Goal: Task Accomplishment & Management: Complete application form

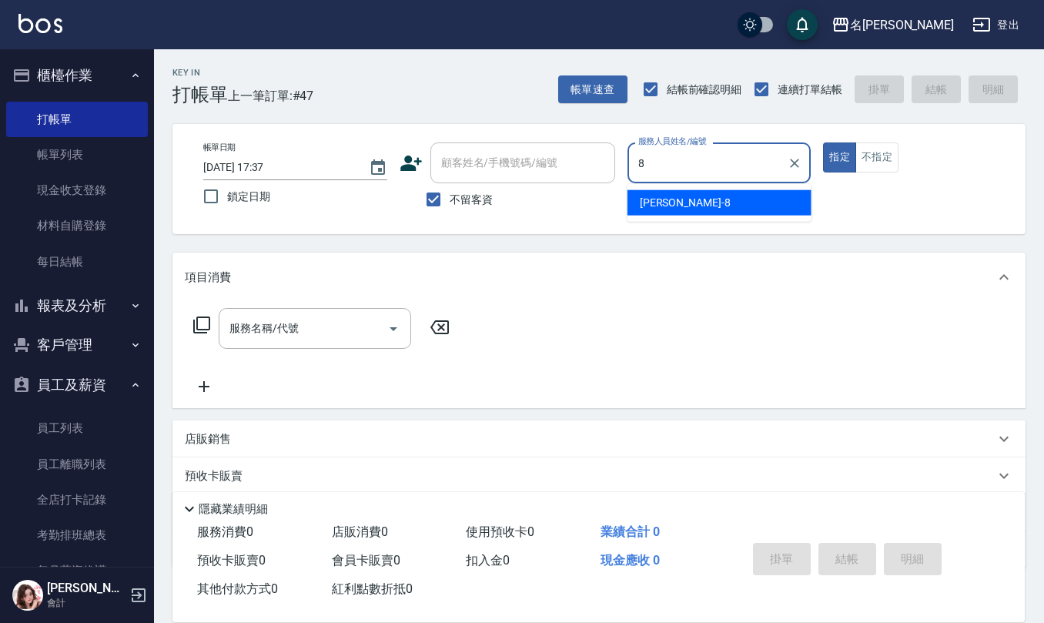
type input "[PERSON_NAME]-8"
type button "true"
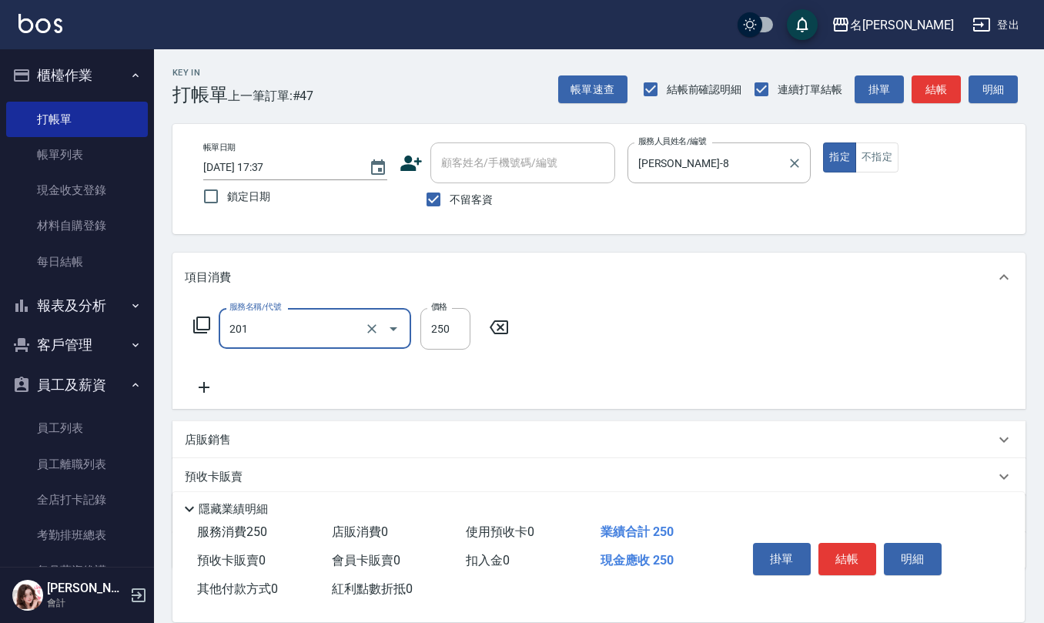
type input "洗髮(201)"
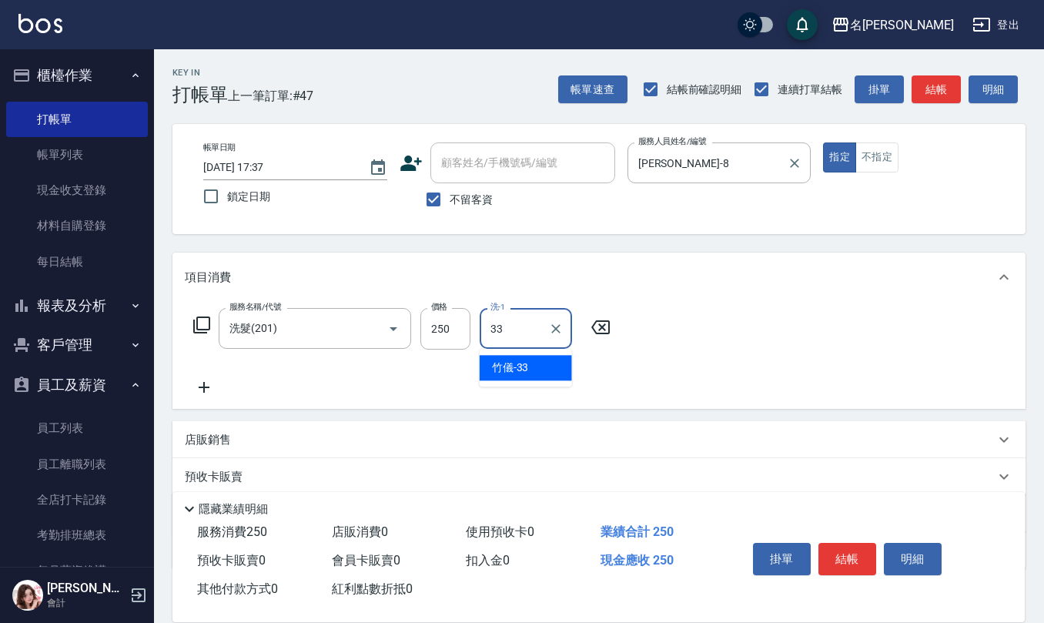
type input "竹儀-33"
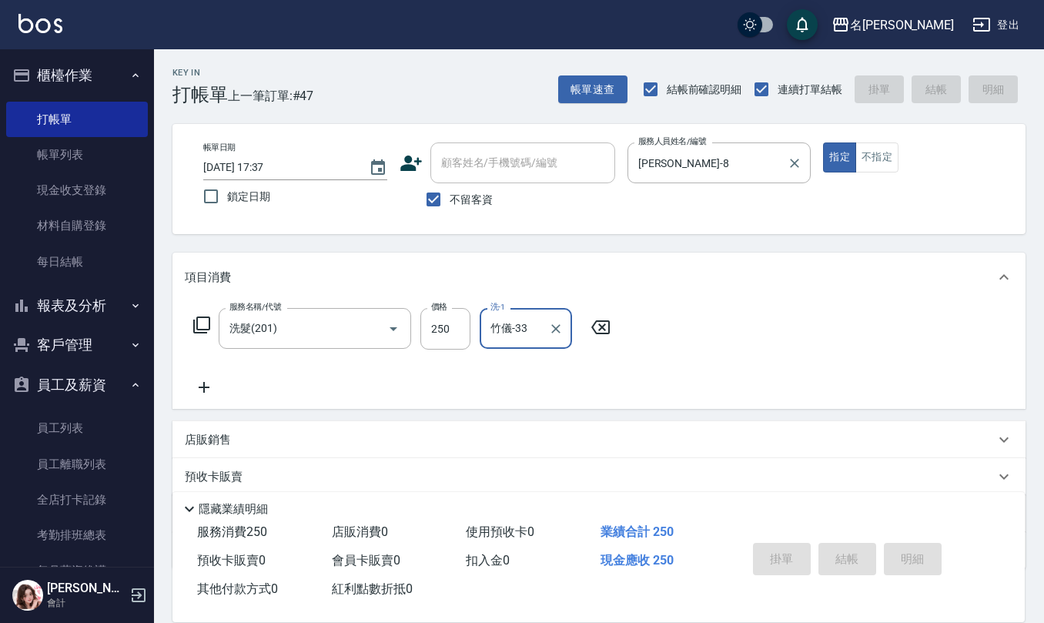
type input "[DATE] 18:53"
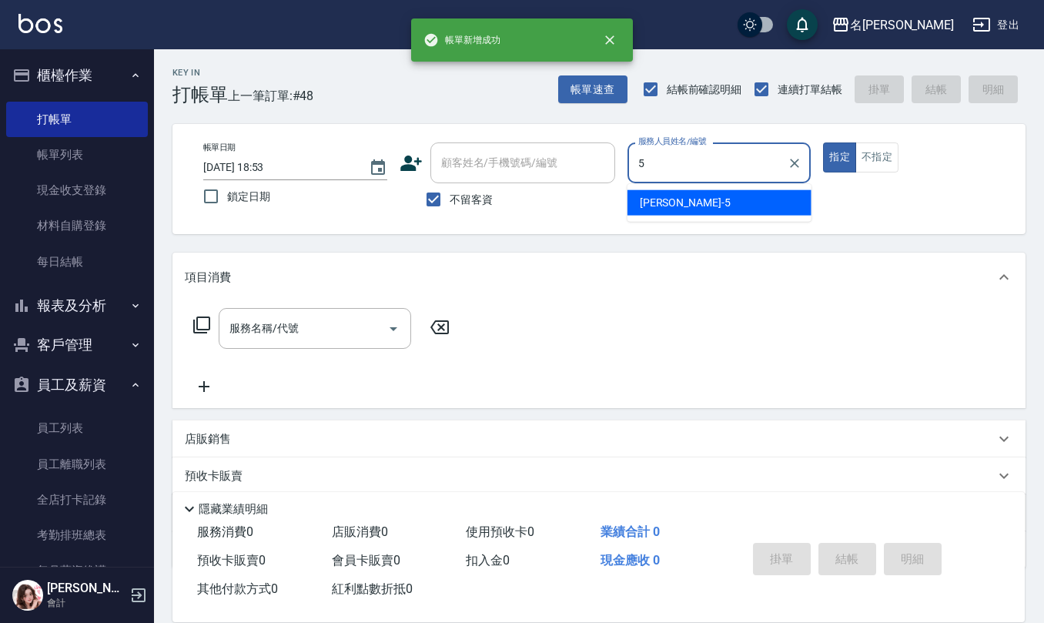
type input "[PERSON_NAME]5"
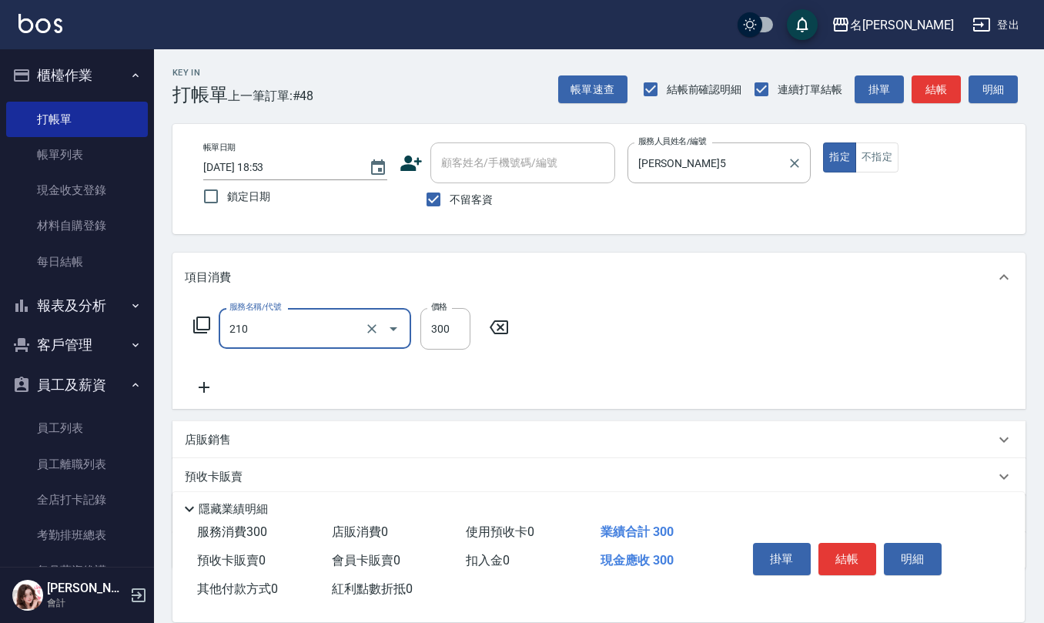
type input "歐娜洗髮精(210)"
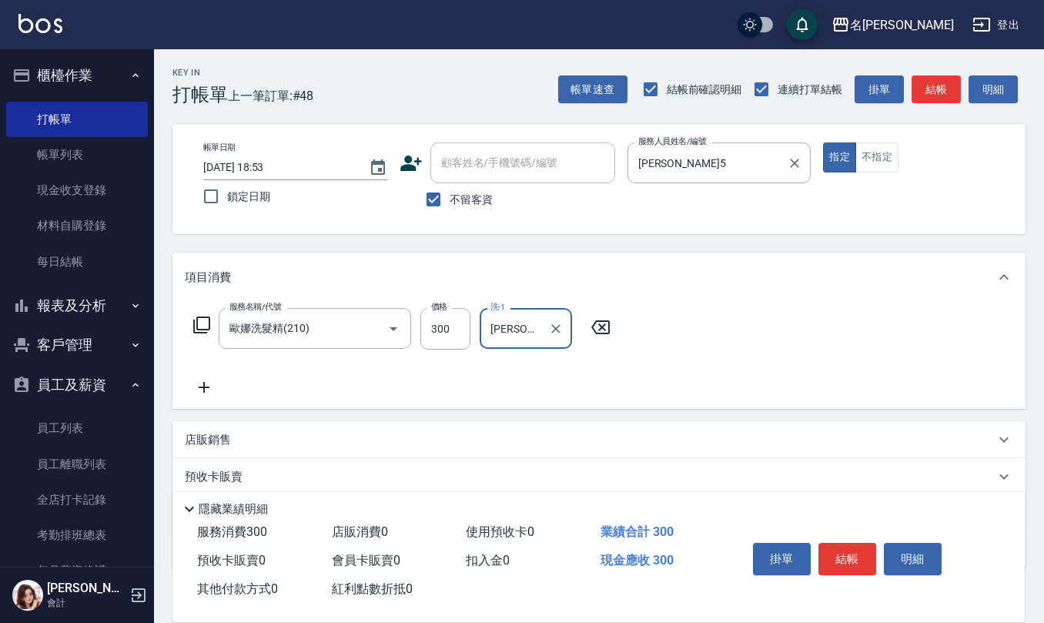
type input "[PERSON_NAME]5"
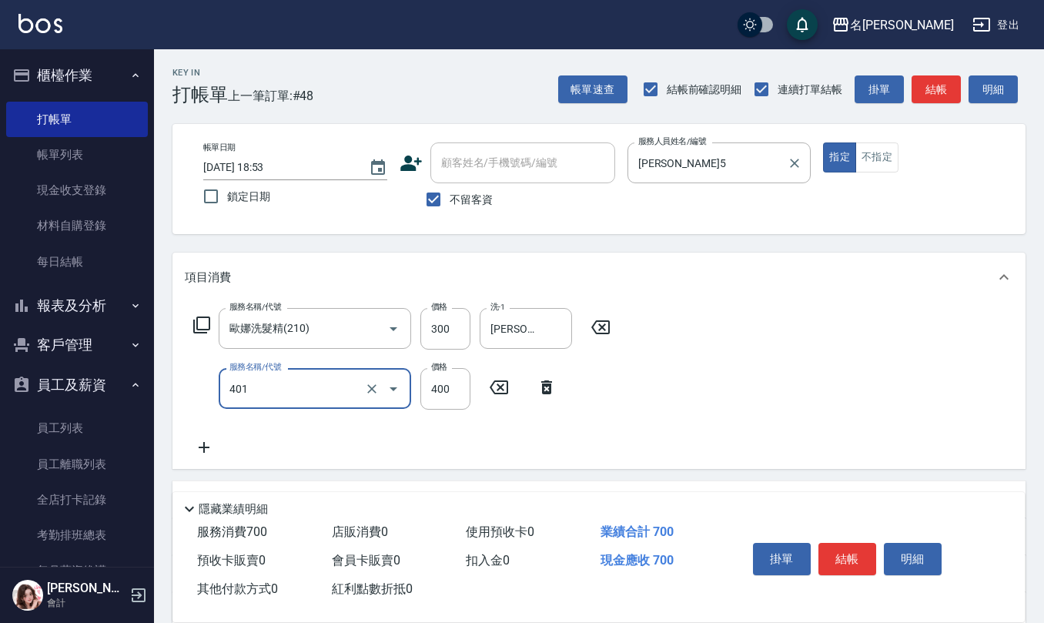
type input "剪髮(401)"
type input "250"
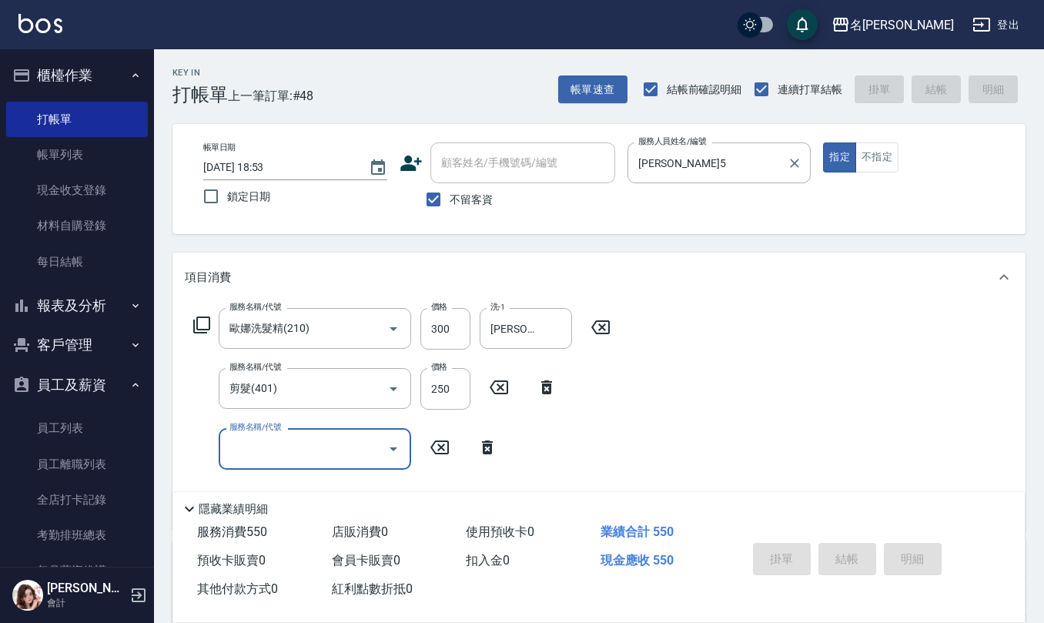
type input "[DATE] 18:54"
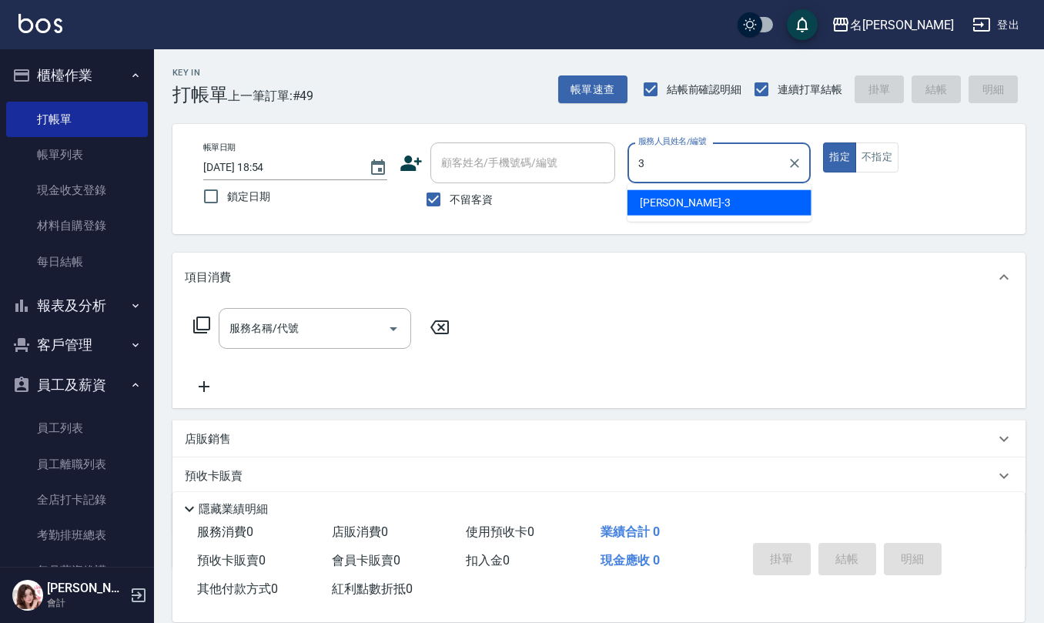
type input "[PERSON_NAME]-3"
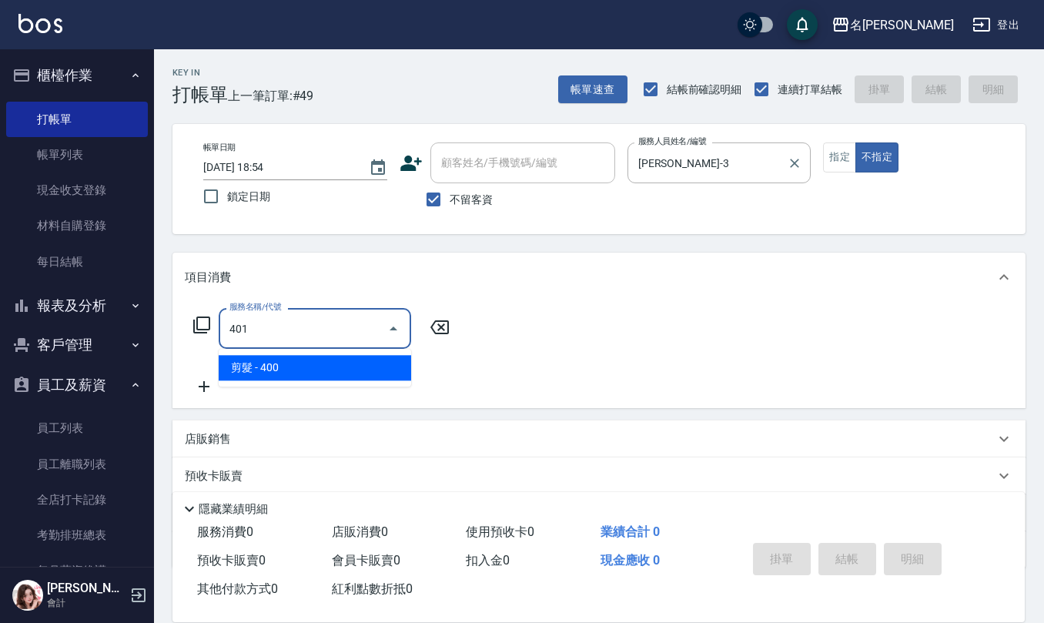
type input "剪髮(401)"
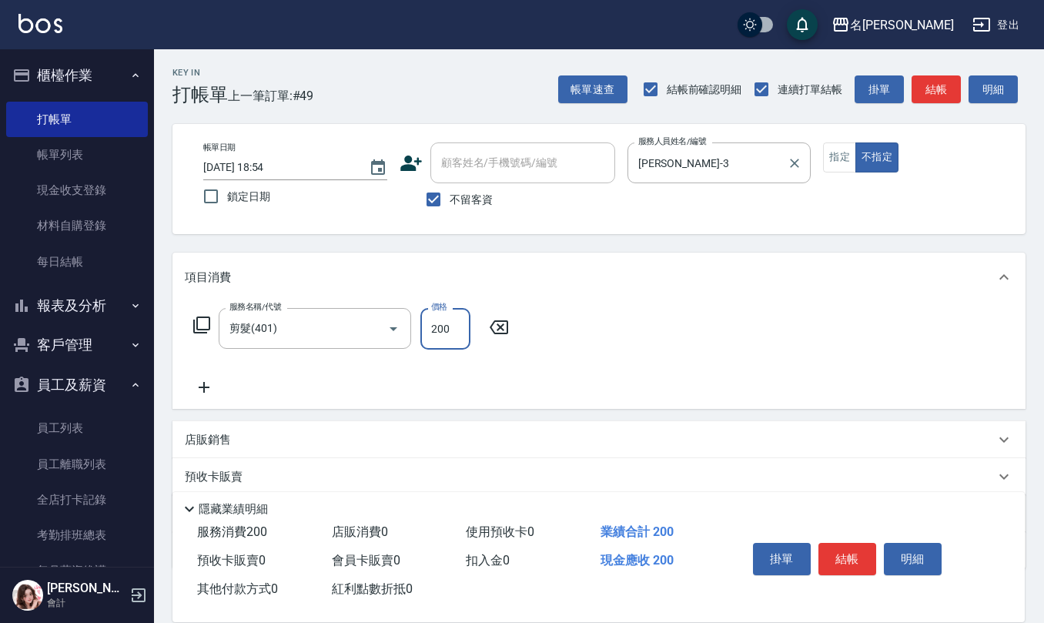
type input "200"
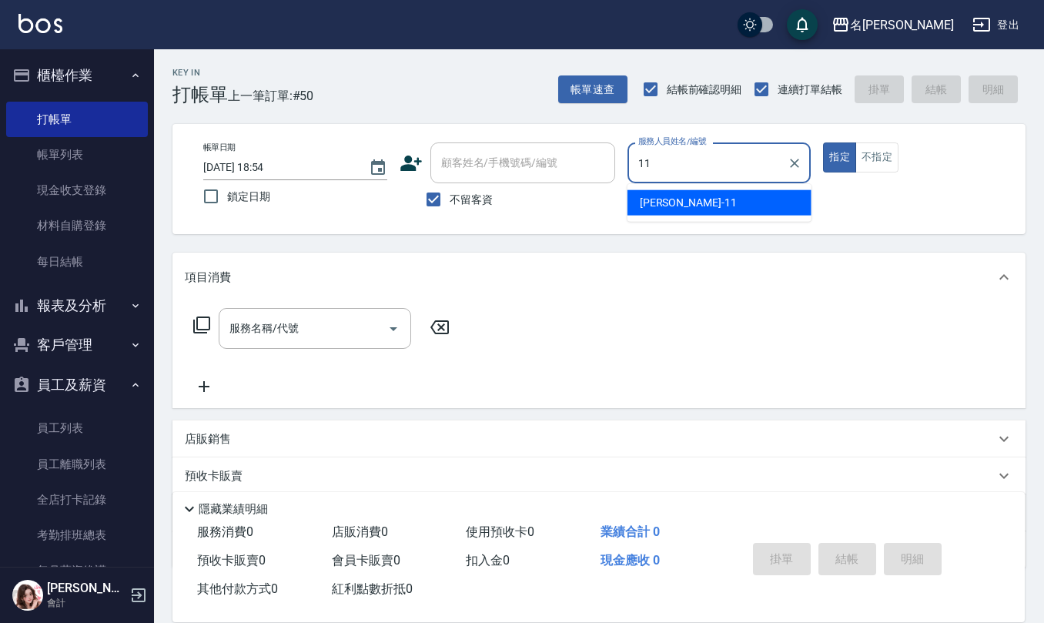
type input "[PERSON_NAME]橙-11"
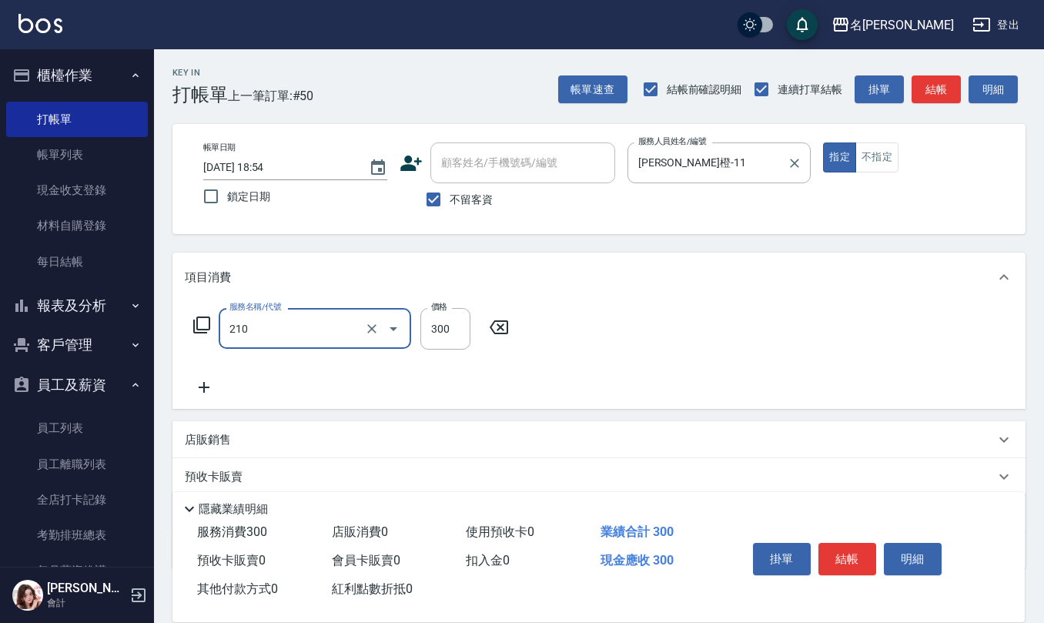
type input "歐娜洗髮精(210)"
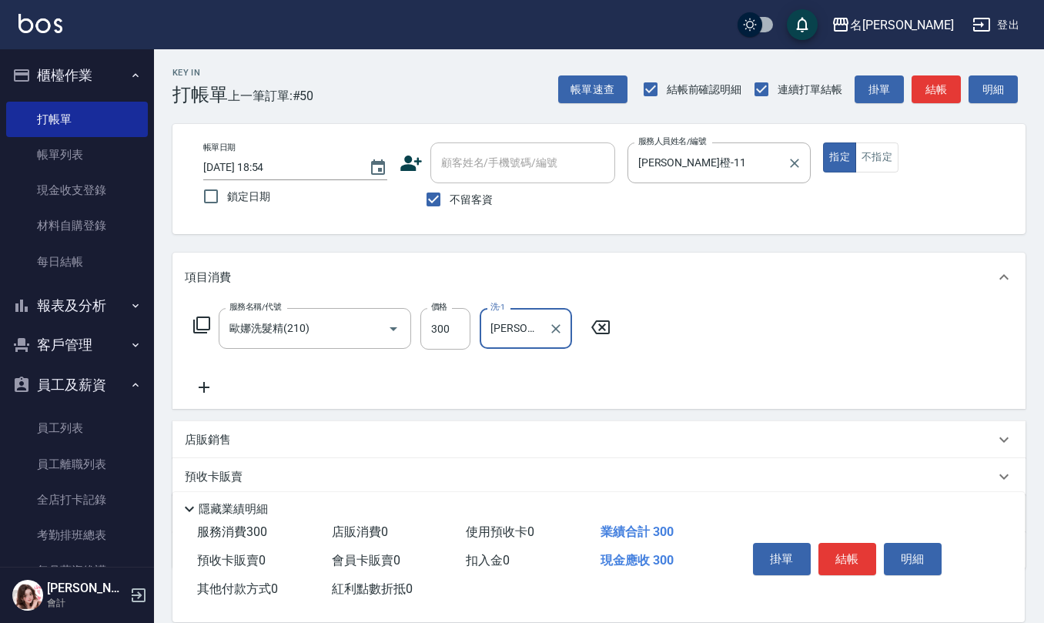
type input "[PERSON_NAME]橙-11"
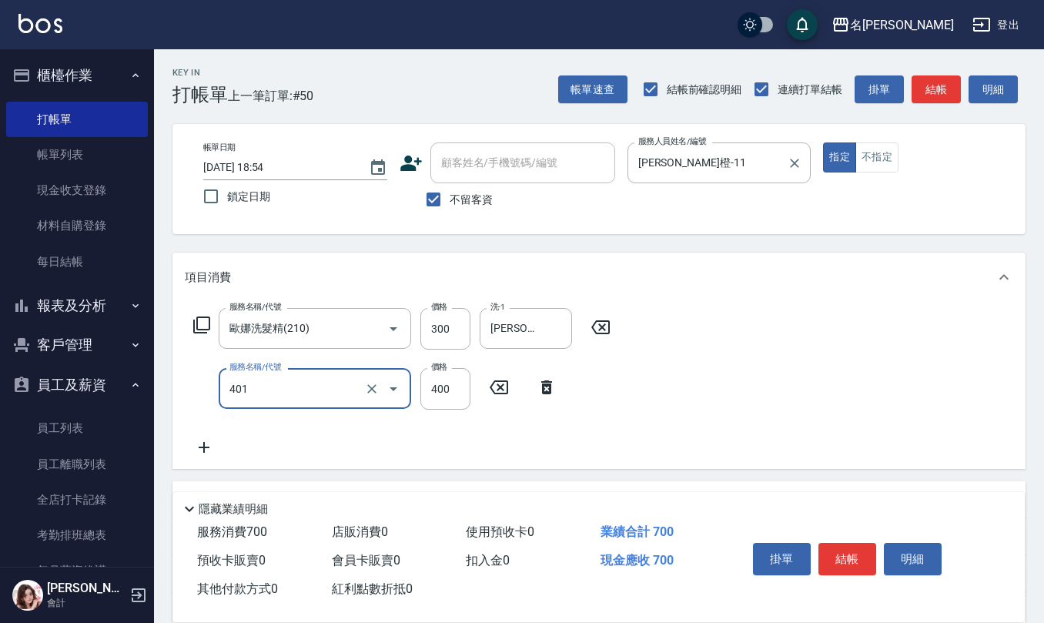
type input "剪髮(401)"
type input "200"
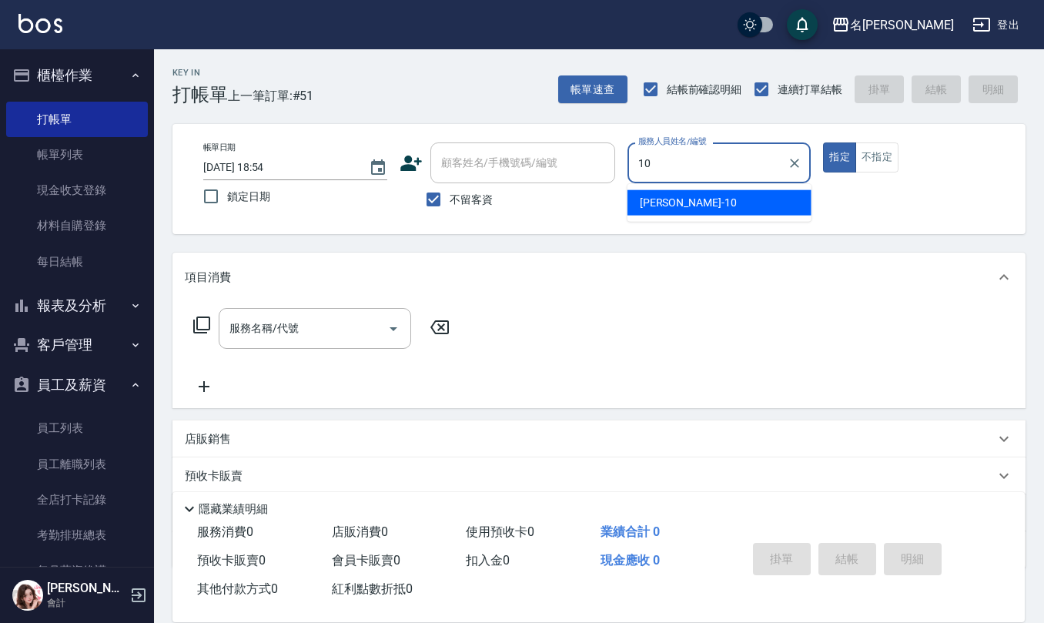
type input "[PERSON_NAME]-10"
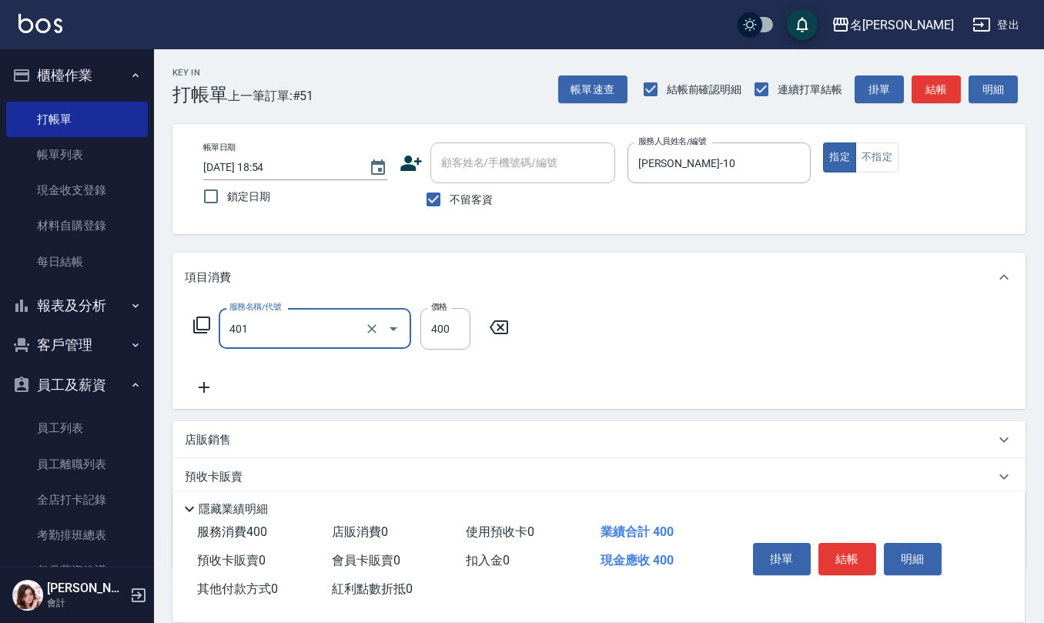
type input "剪髮(401)"
type input "200"
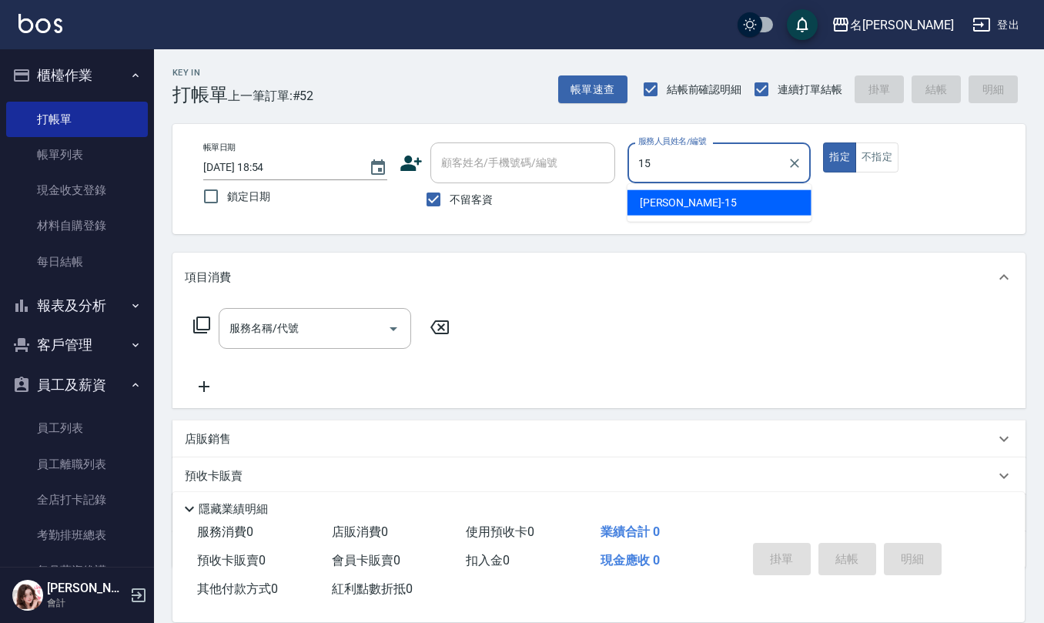
type input "[PERSON_NAME]15"
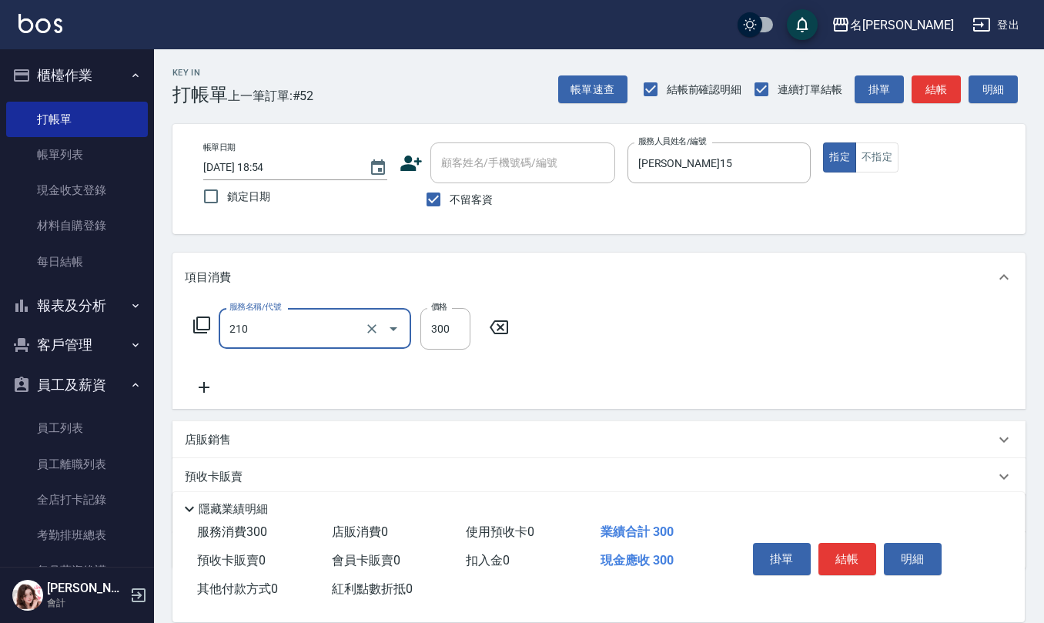
type input "歐娜洗髮精(210)"
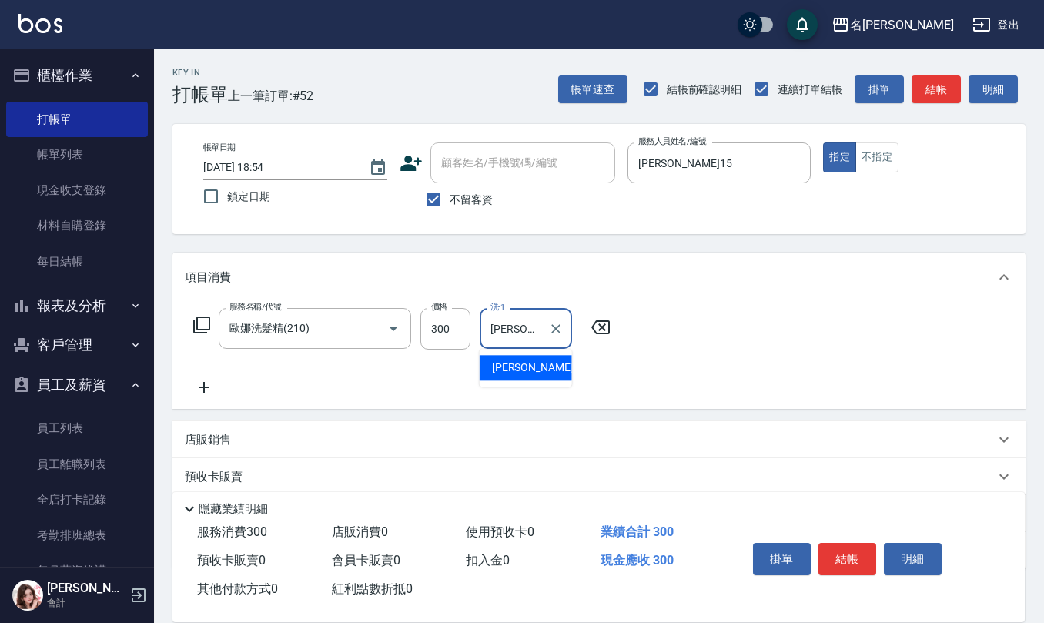
type input "[PERSON_NAME]-21"
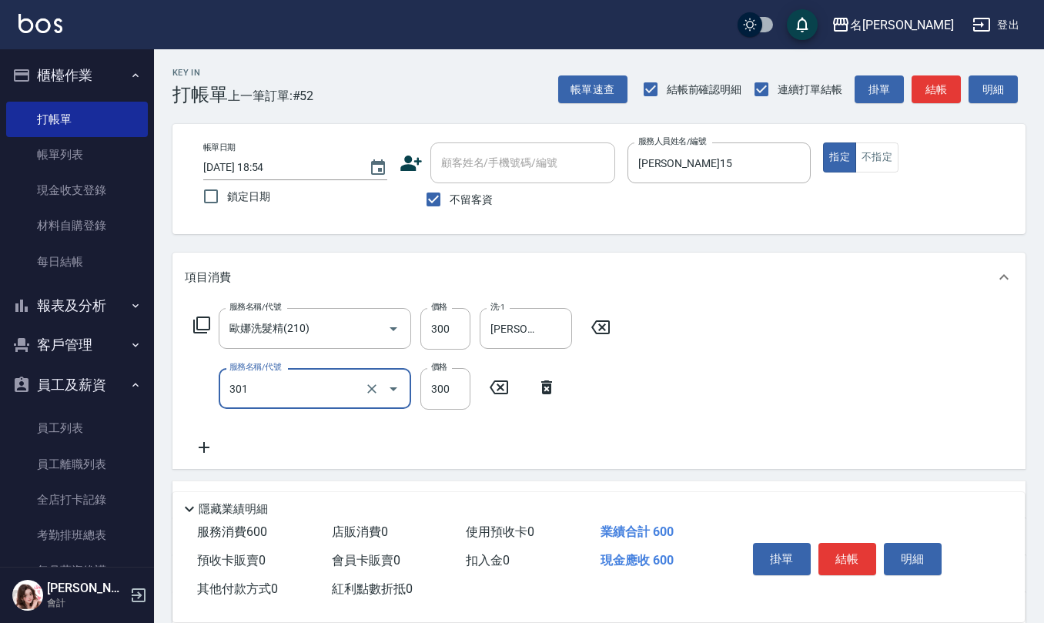
type input "補燙599以下(301)"
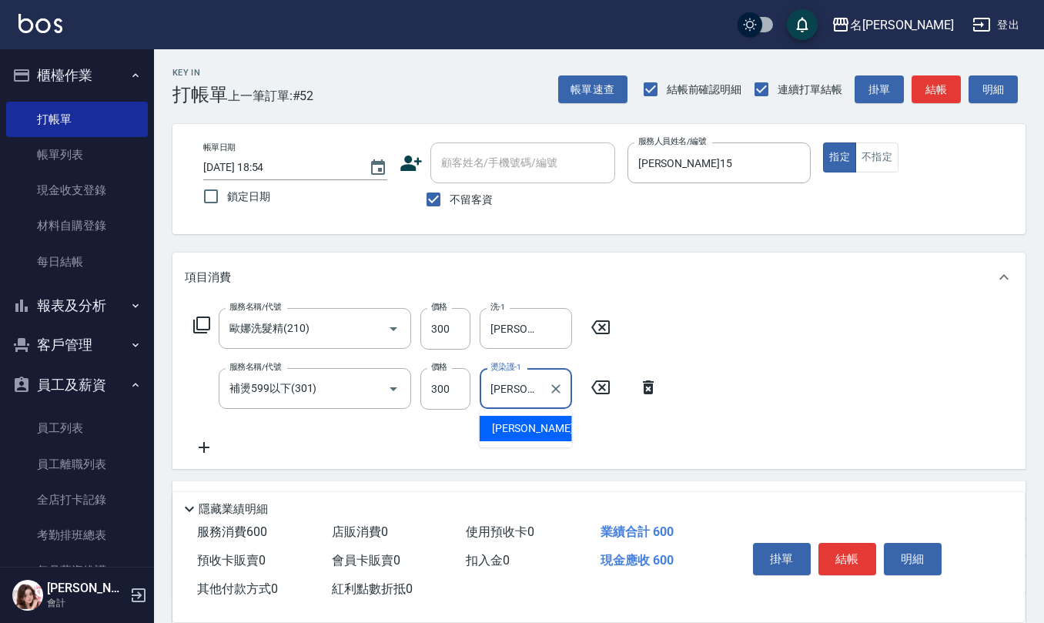
type input "[PERSON_NAME]-21"
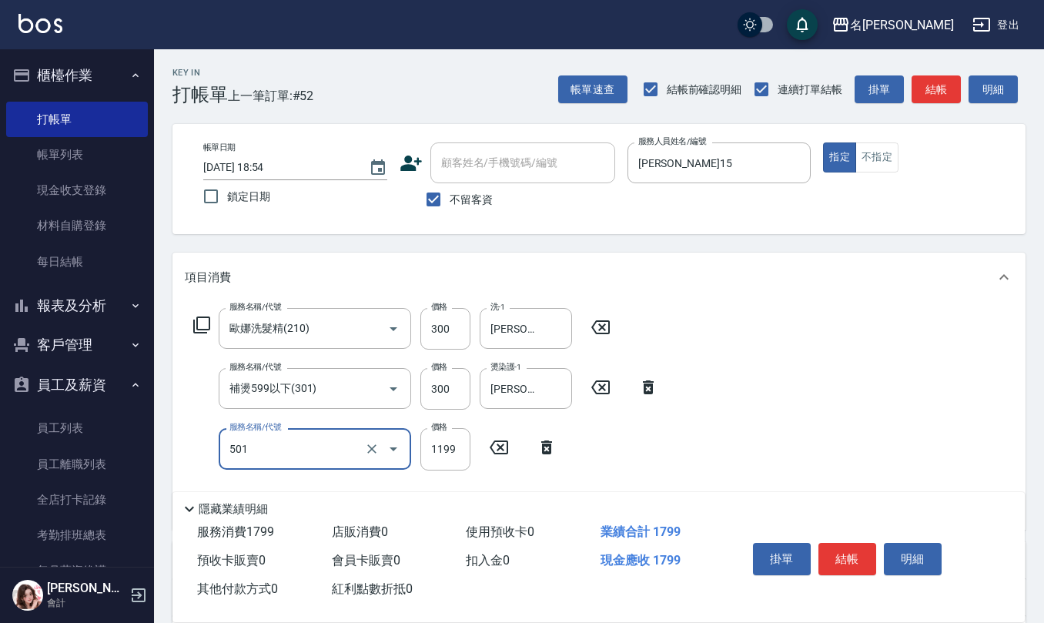
type input "染髮(501)"
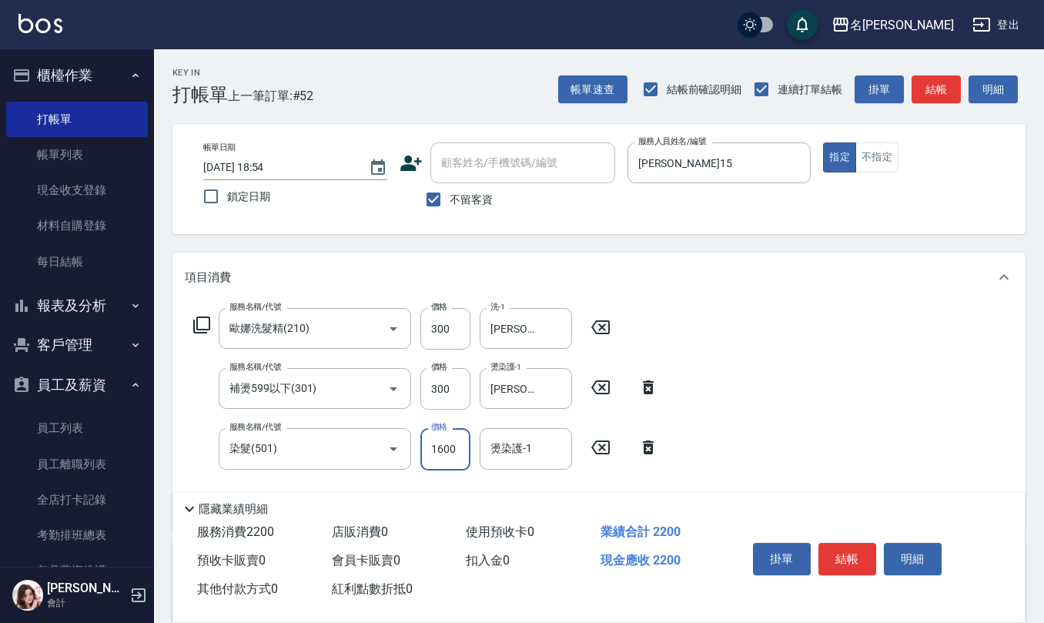
type input "1600"
type input "[PERSON_NAME]-21"
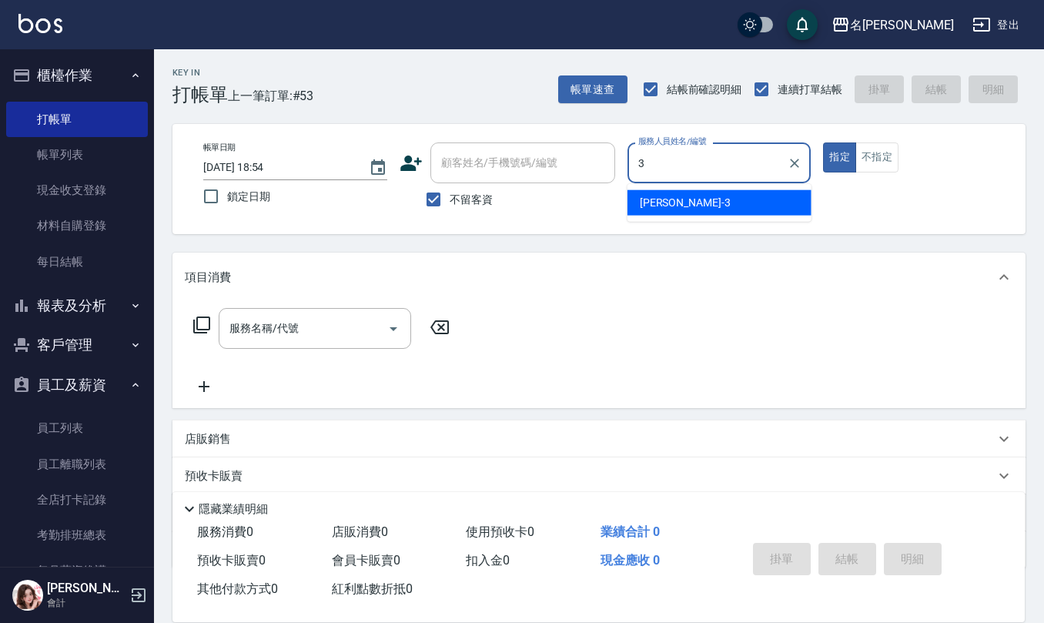
type input "[PERSON_NAME]-3"
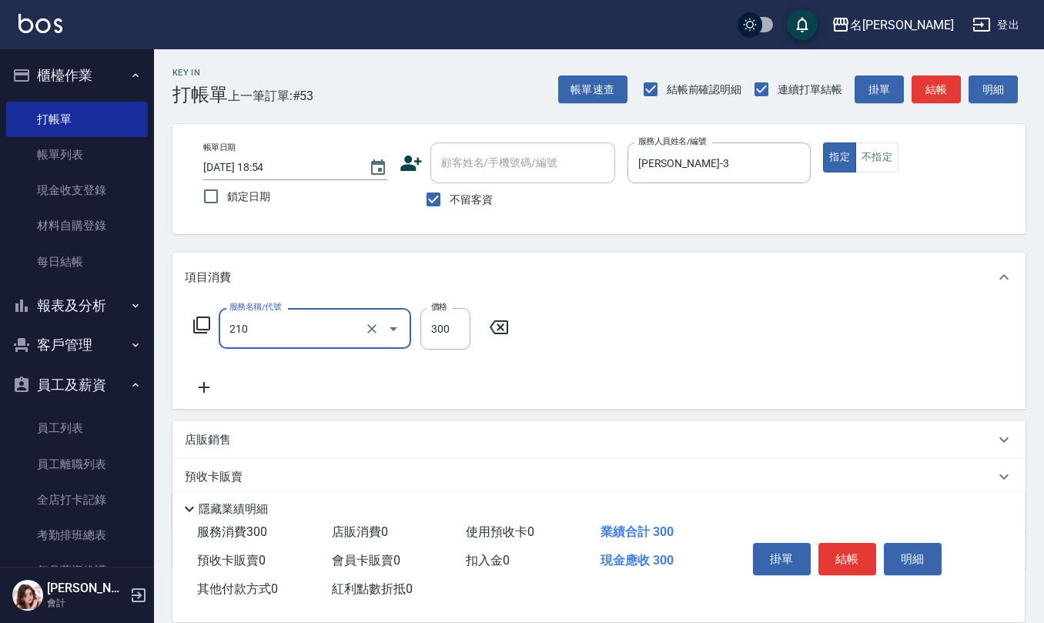
type input "歐娜洗髮精(210)"
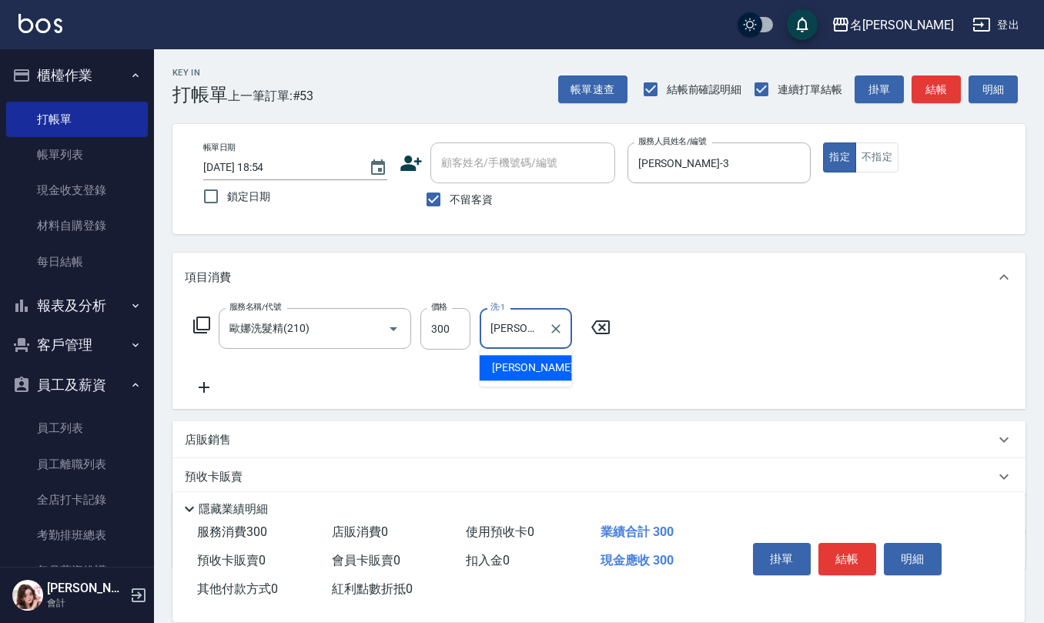
type input "[PERSON_NAME]橙-11"
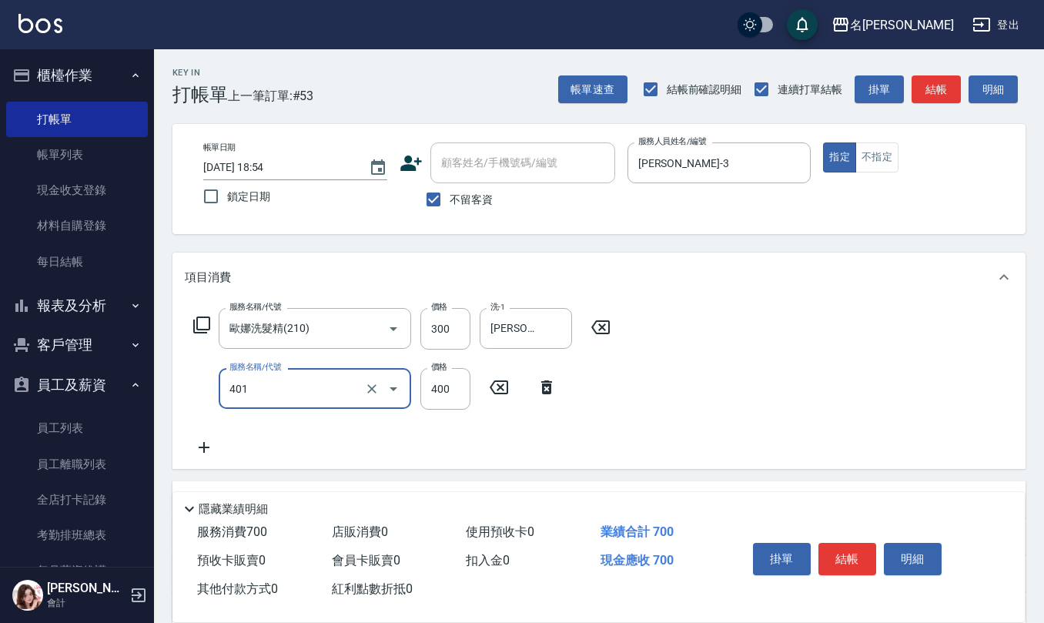
type input "剪髮(401)"
type input "400"
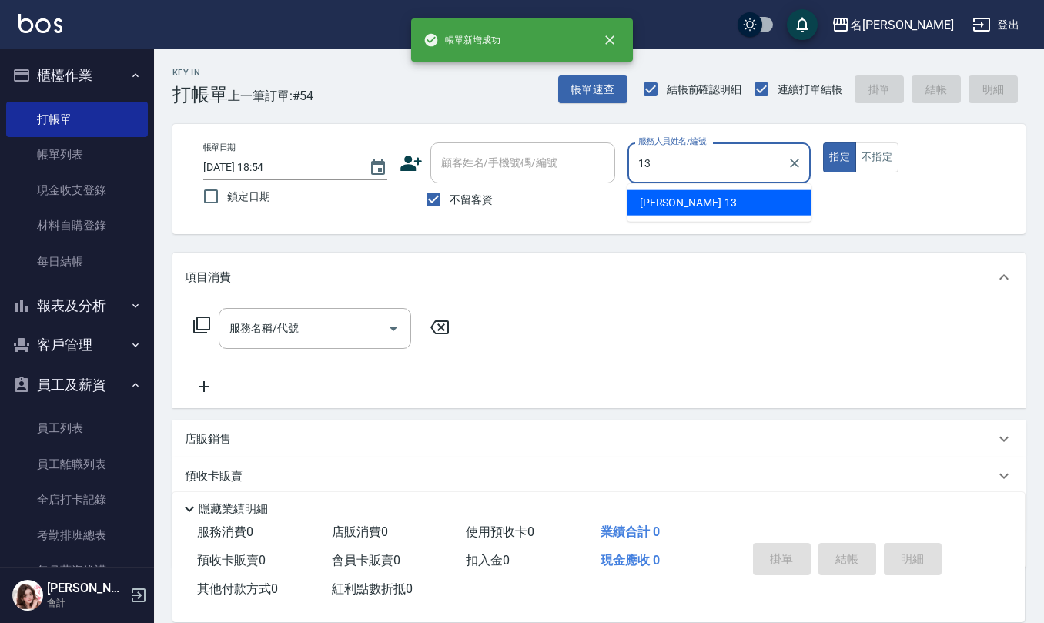
type input "[PERSON_NAME]-13"
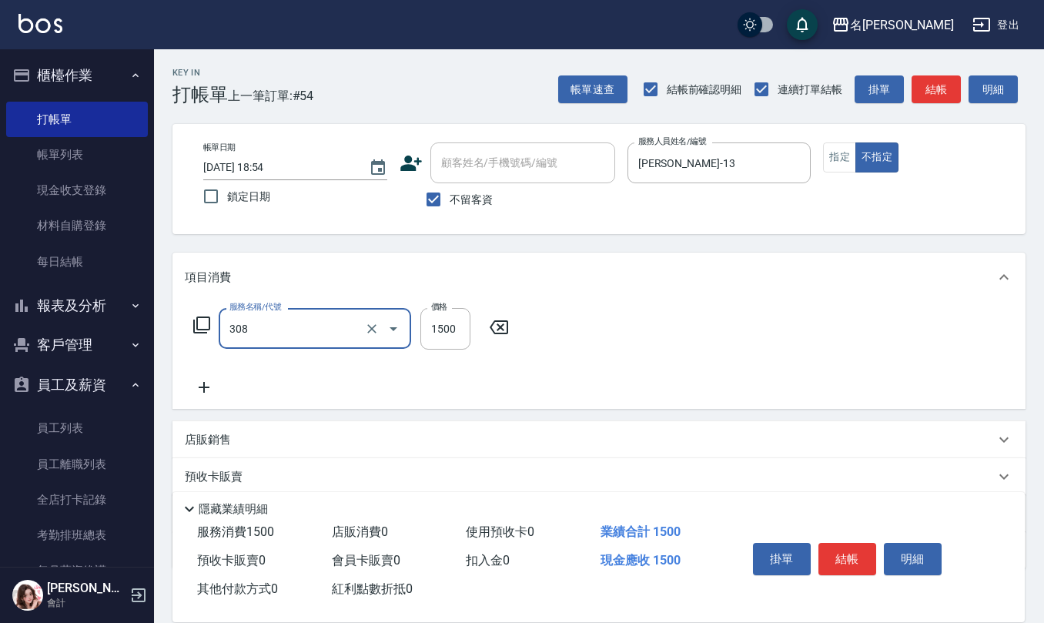
type input "效能離子燙1500(308)"
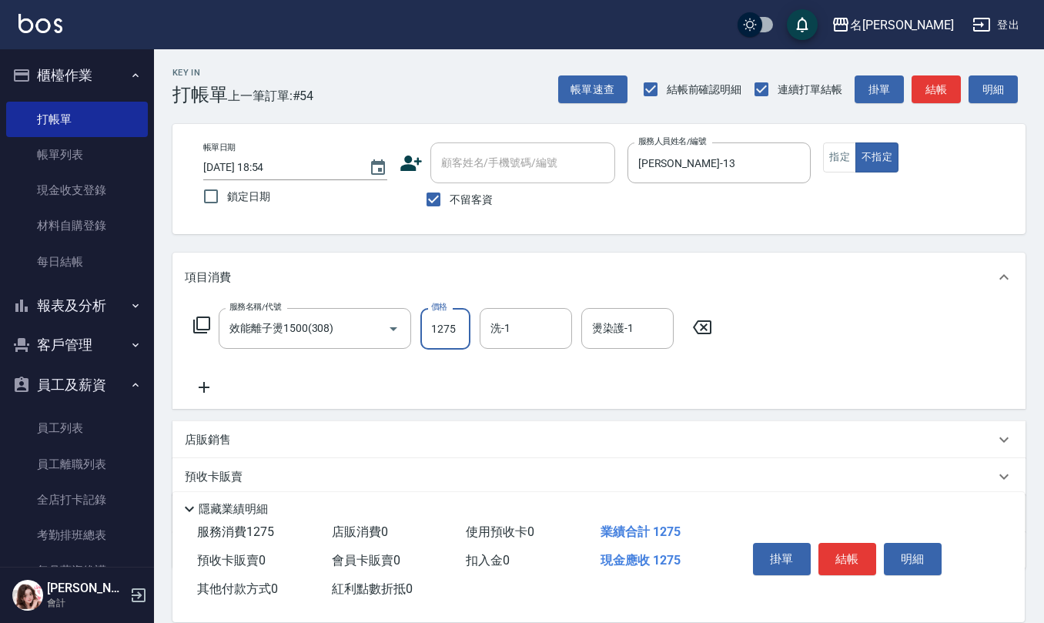
type input "1275"
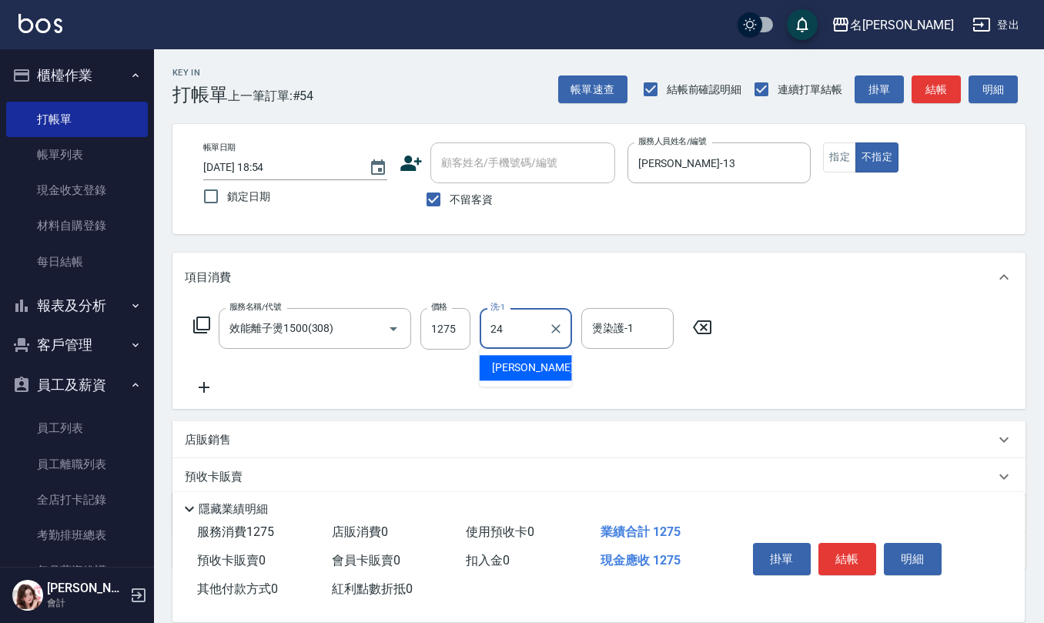
type input "[PERSON_NAME]-24"
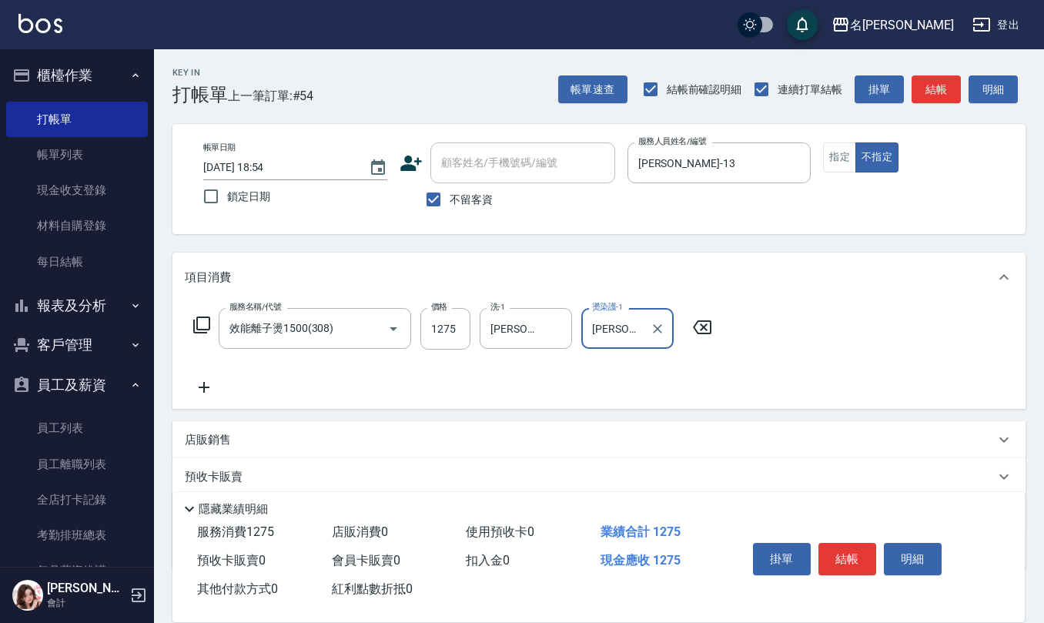
type input "[PERSON_NAME]-24"
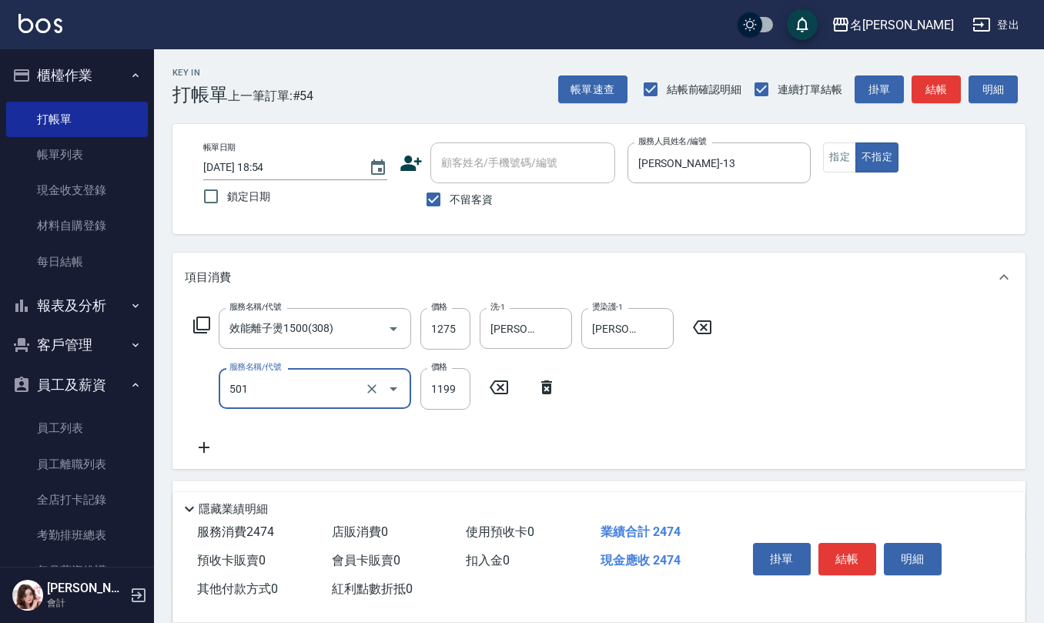
type input "染髮(501)"
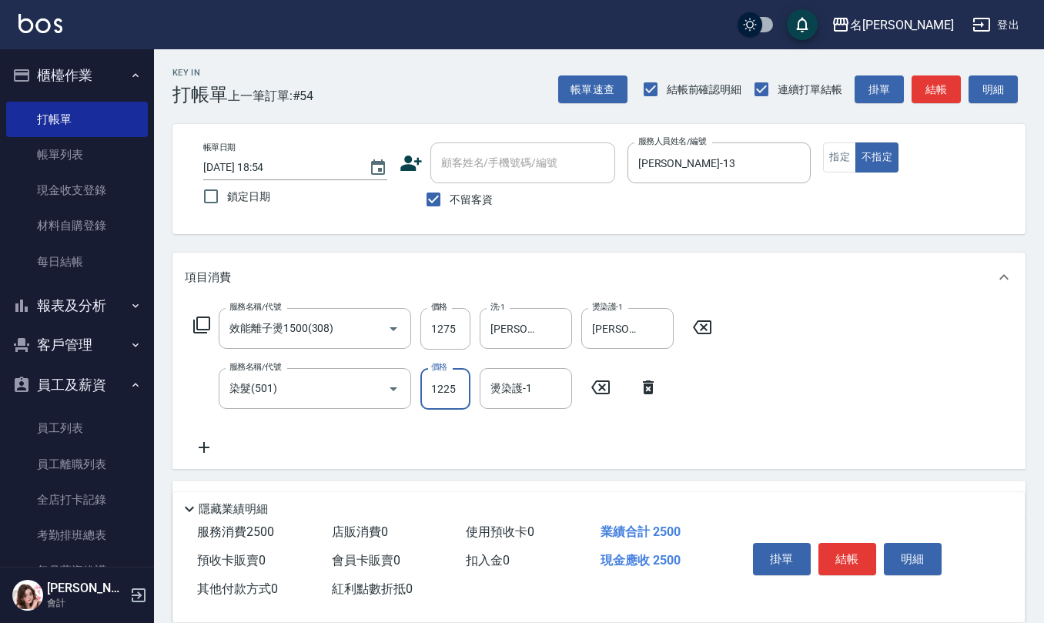
type input "1225"
type input "[PERSON_NAME]-24"
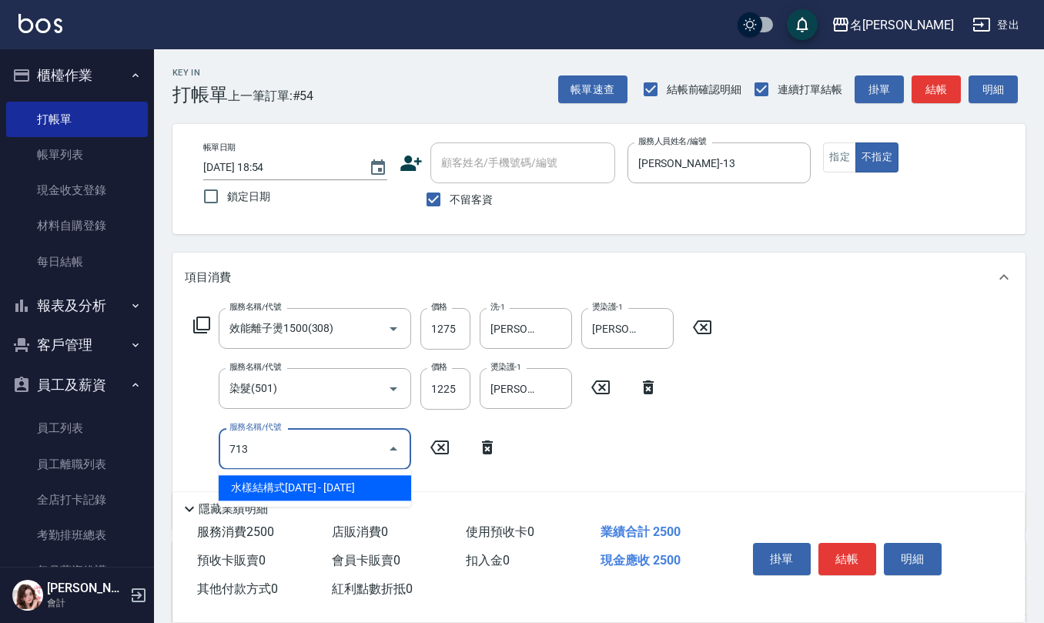
type input "水樣結構式1200(713)"
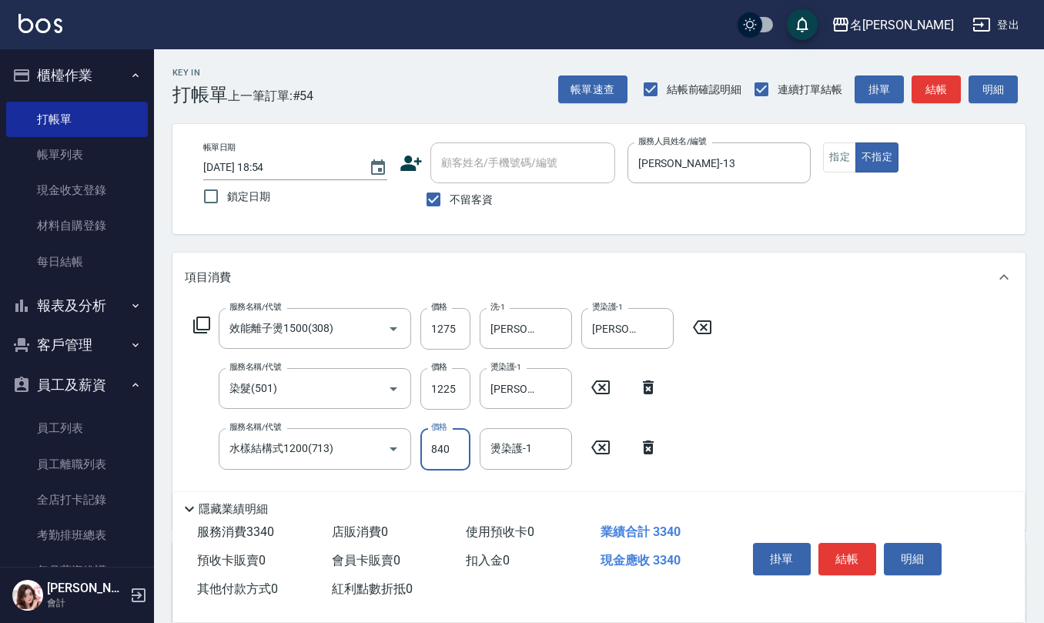
type input "840"
type input "[PERSON_NAME]-24"
click at [433, 200] on input "不留客資" at bounding box center [433, 199] width 32 height 32
checkbox input "false"
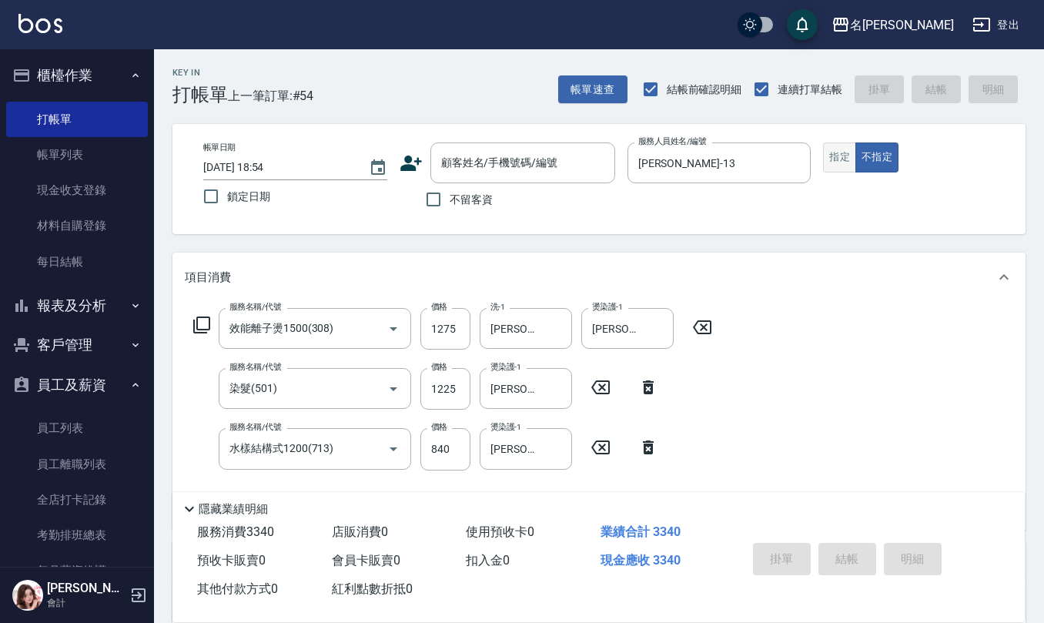
click at [844, 164] on button "指定" at bounding box center [839, 157] width 33 height 30
click at [517, 170] on input "顧客姓名/手機號碼/編號" at bounding box center [511, 162] width 148 height 27
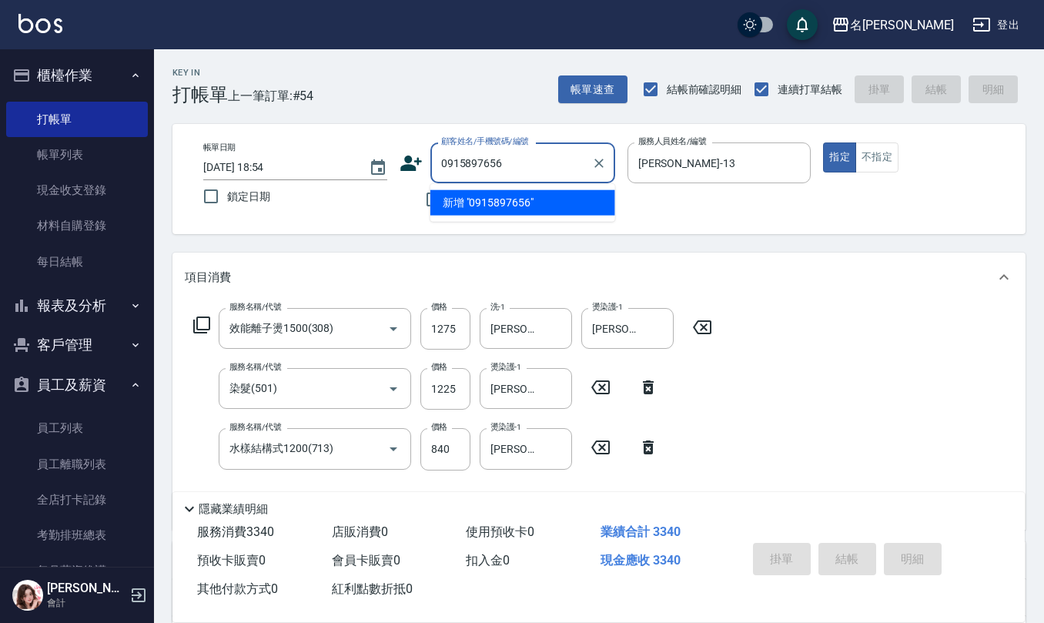
drag, startPoint x: 512, startPoint y: 169, endPoint x: 276, endPoint y: 143, distance: 237.7
click at [303, 140] on div "帳單日期 [DATE] 18:54 鎖定日期 顧客姓名/手機號碼/編號 0915897656 顧客姓名/手機號碼/編號 不留客資 服務人員姓名/編號 [PER…" at bounding box center [598, 179] width 853 height 110
type input "0915897656"
click at [405, 169] on icon at bounding box center [411, 162] width 22 height 15
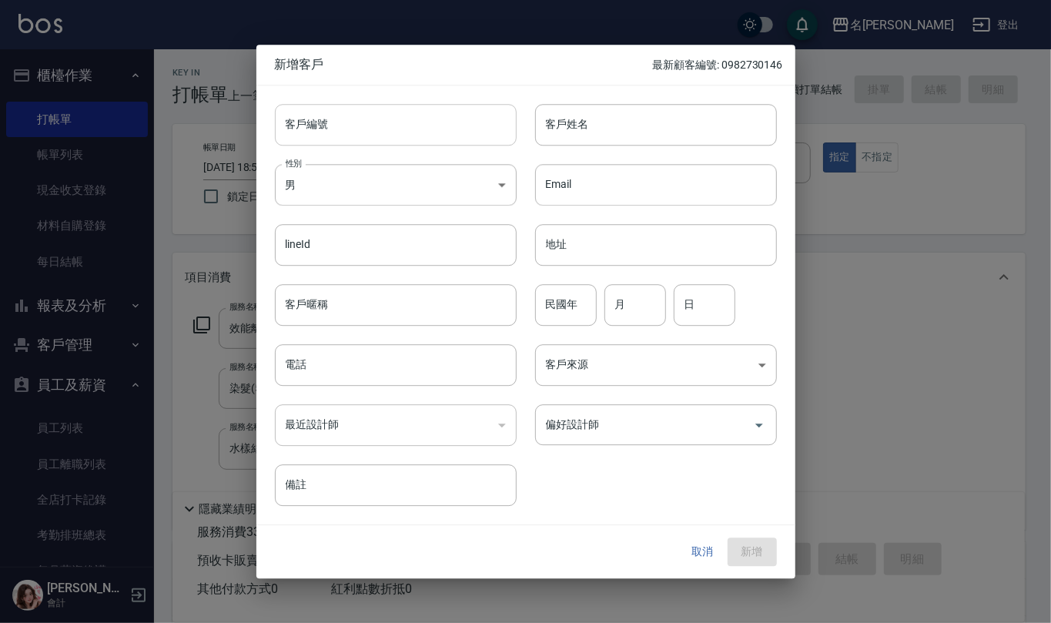
click at [407, 121] on input "客戶編號" at bounding box center [396, 125] width 242 height 42
paste input "0915897656"
type input "0915897656"
click at [334, 379] on input "電話" at bounding box center [396, 365] width 242 height 42
paste input "0915897656"
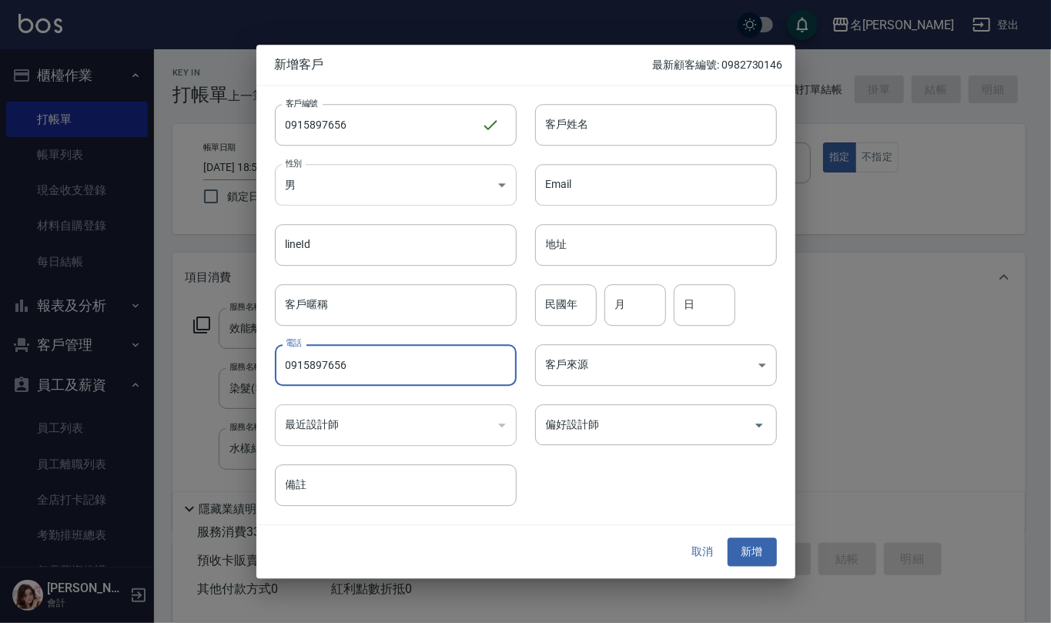
type input "0915897656"
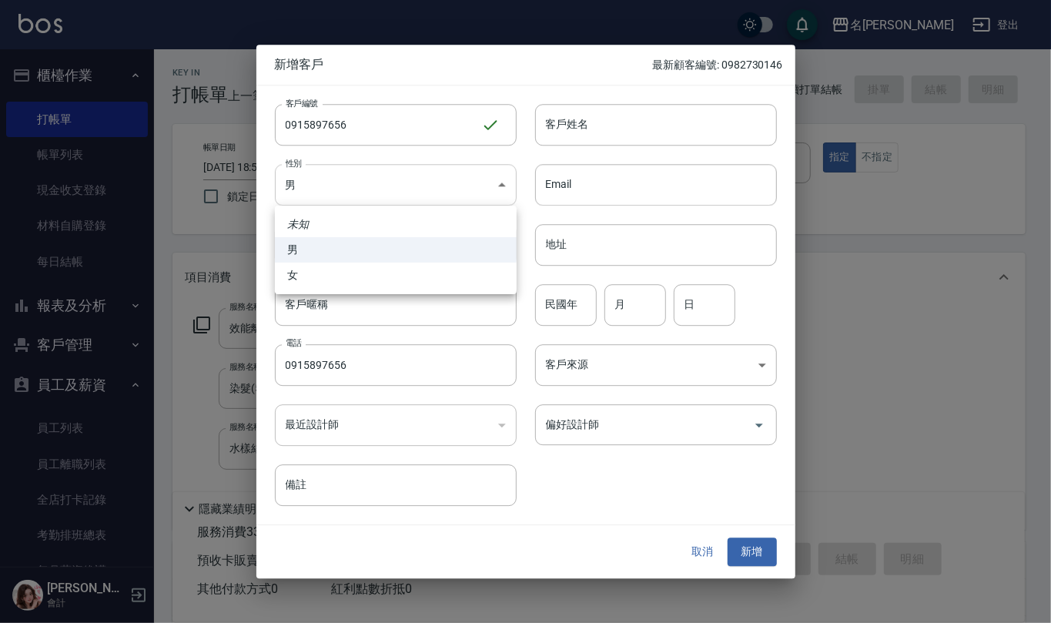
click at [446, 189] on body "名留仁二 登出 櫃檯作業 打帳單 帳單列表 現金收支登錄 材料自購登錄 每日結帳 報表及分析 報表目錄 店家區間累計表 店家日報表 互助日報表 互助月報表 互…" at bounding box center [525, 435] width 1051 height 871
click at [400, 269] on li "女" at bounding box center [396, 274] width 242 height 25
type input "[DEMOGRAPHIC_DATA]"
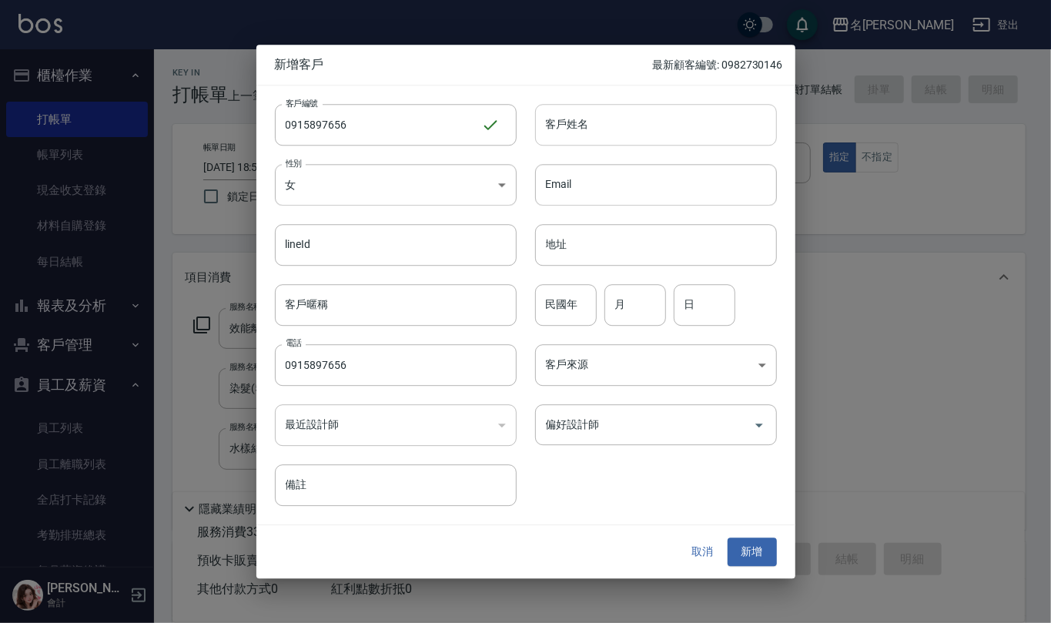
click at [594, 126] on input "客戶姓名" at bounding box center [656, 125] width 242 height 42
type input "[PERSON_NAME]"
click at [573, 317] on input "民國年" at bounding box center [566, 305] width 62 height 42
type input "64"
type input "3"
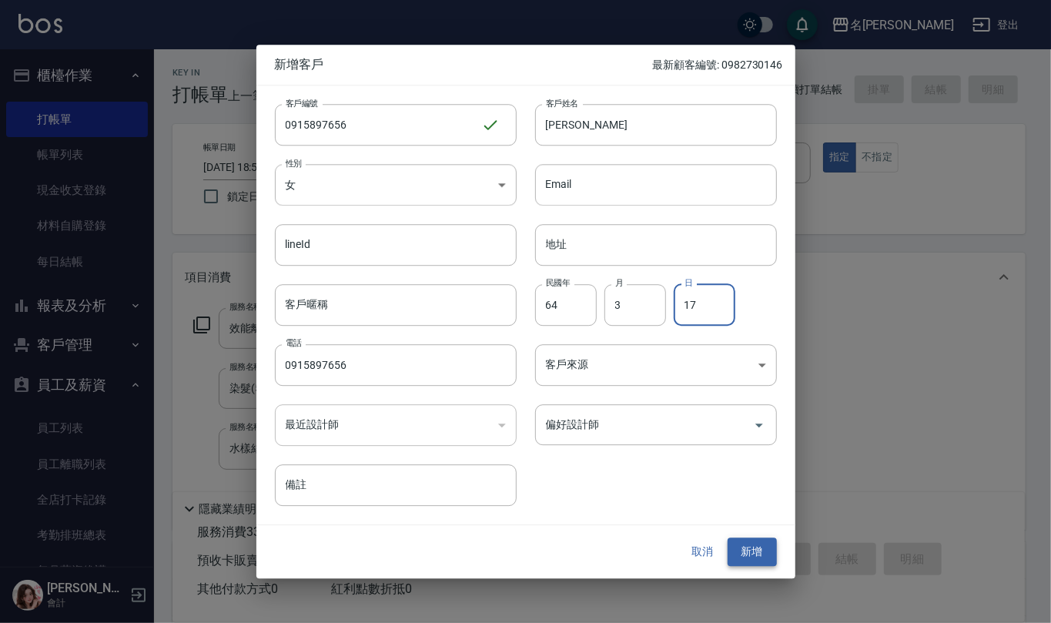
type input "17"
click at [744, 546] on button "新增" at bounding box center [751, 552] width 49 height 28
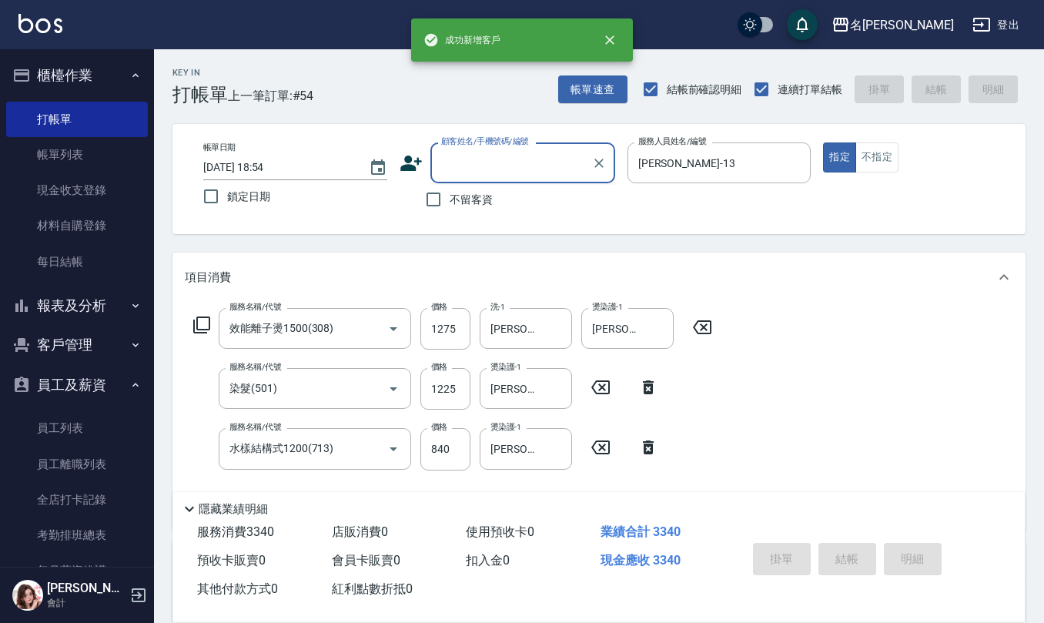
click at [506, 170] on input "顧客姓名/手機號碼/編號" at bounding box center [511, 162] width 148 height 27
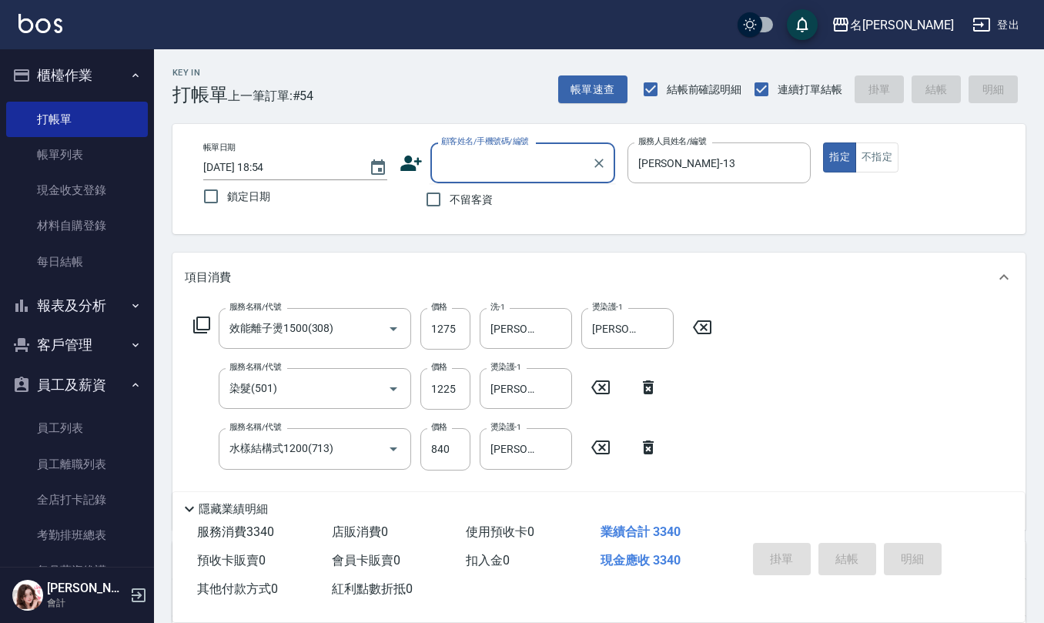
paste input "0915897656"
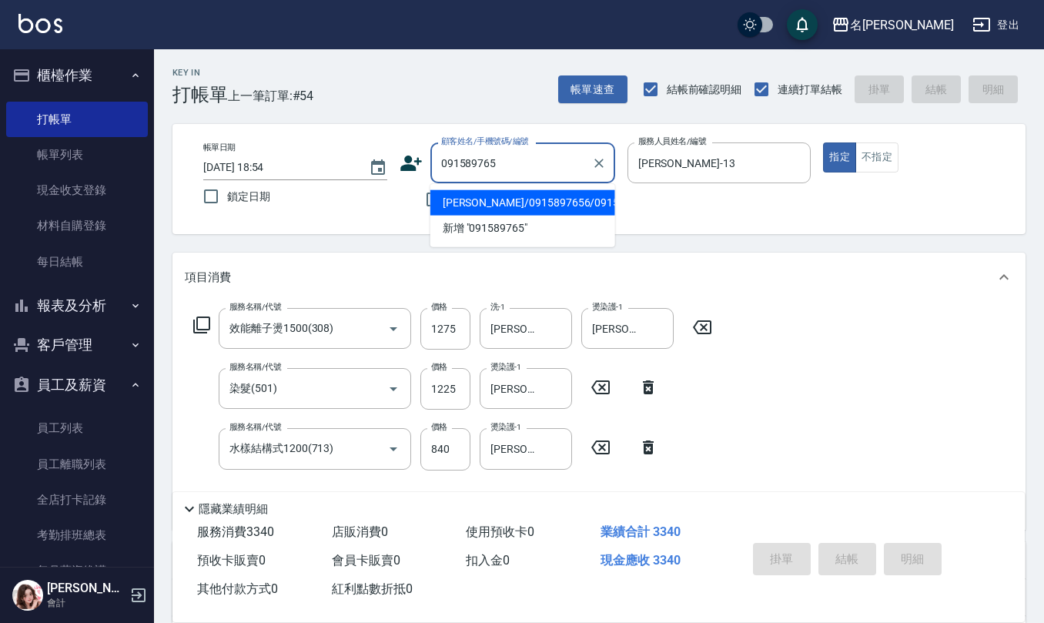
type input "[PERSON_NAME]/0915897656/0915897656"
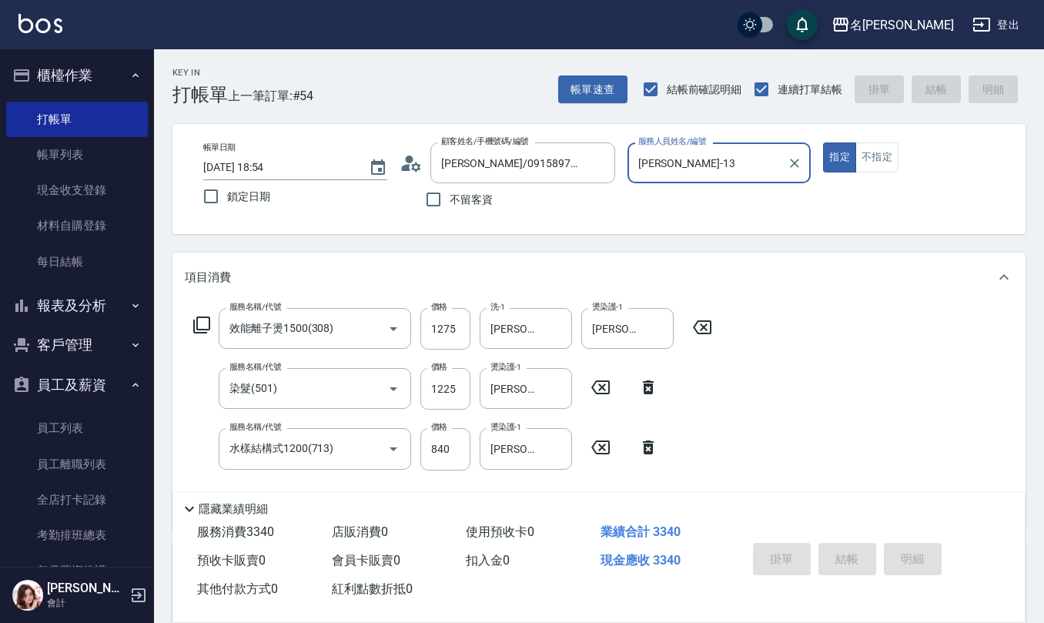
type input "[DATE] 18:56"
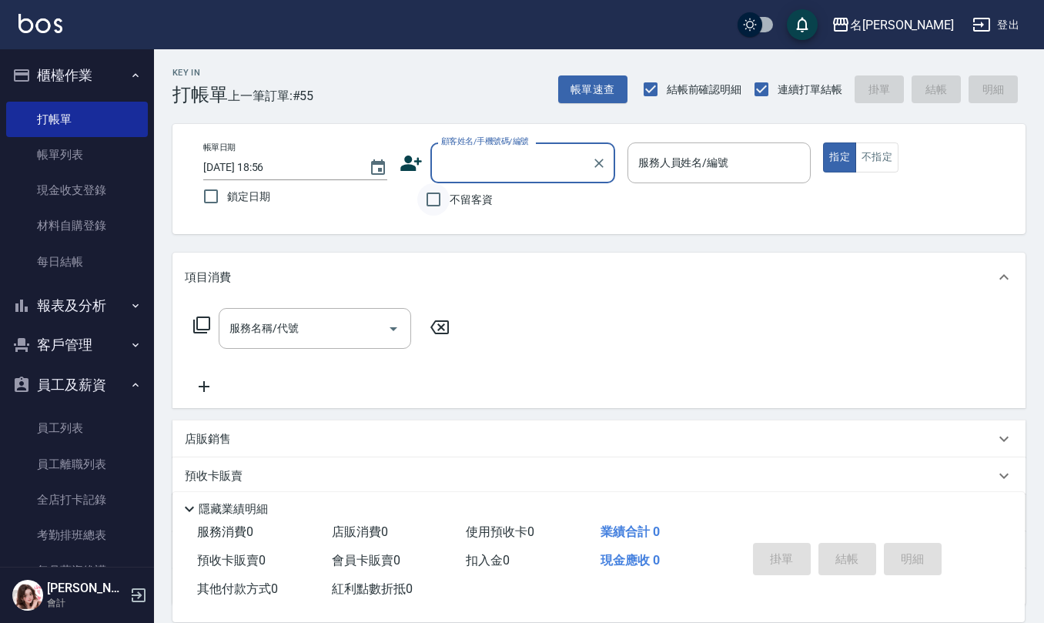
click at [445, 206] on input "不留客資" at bounding box center [433, 199] width 32 height 32
checkbox input "true"
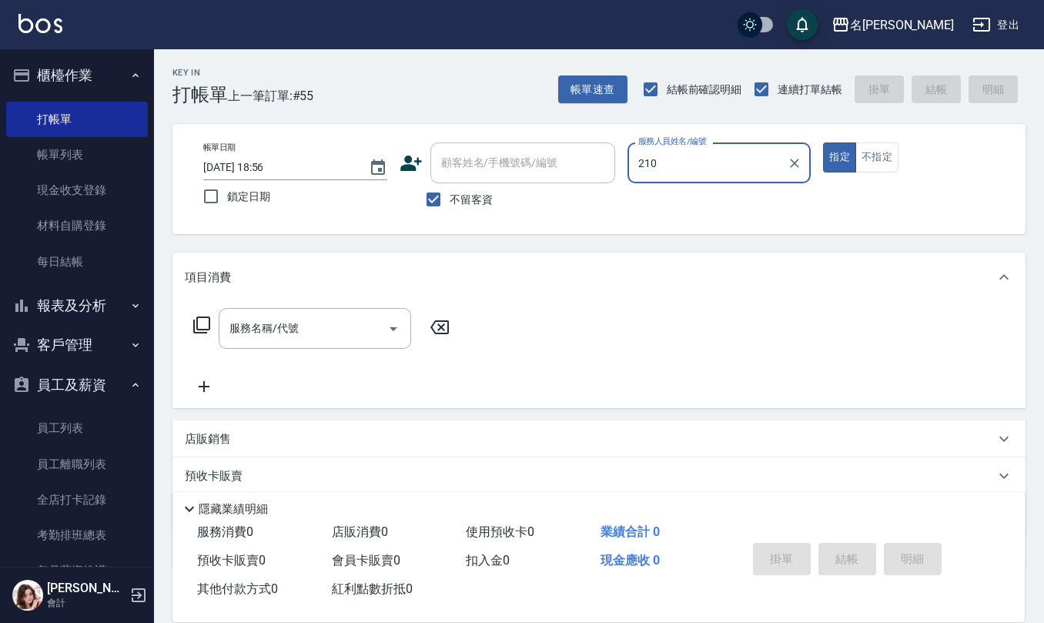
type input "210"
click at [823, 142] on button "指定" at bounding box center [839, 157] width 33 height 30
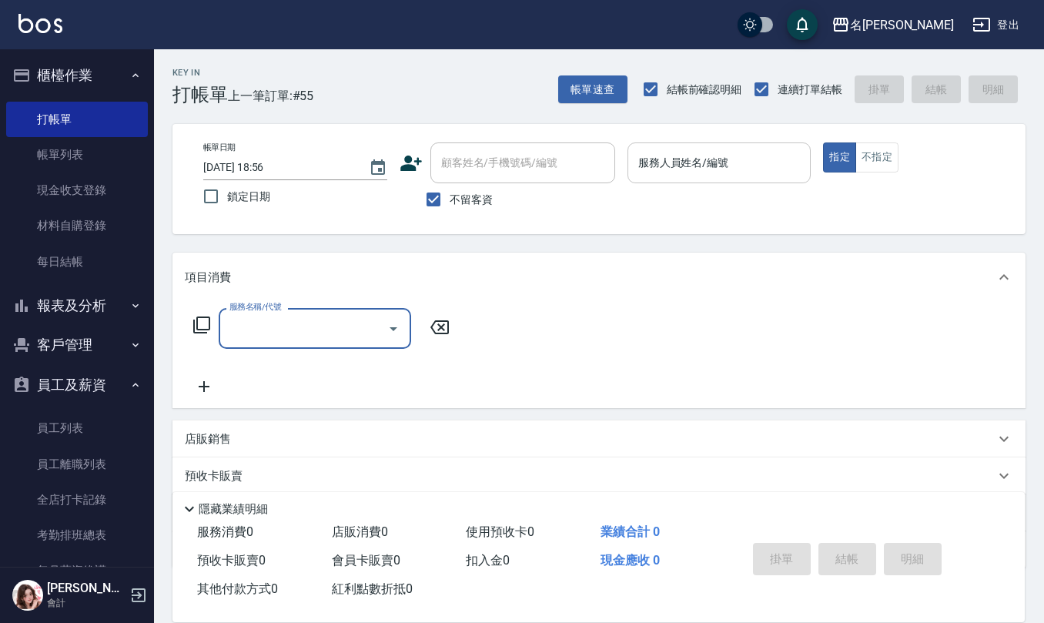
click at [678, 168] on input "服務人員姓名/編號" at bounding box center [719, 162] width 170 height 27
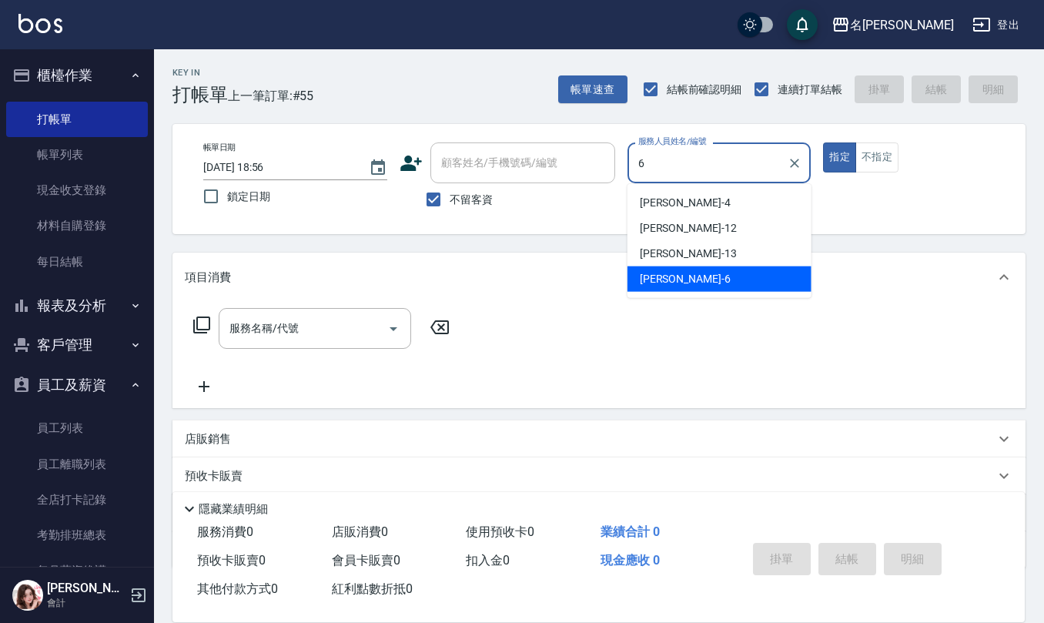
type input "[PERSON_NAME]-6"
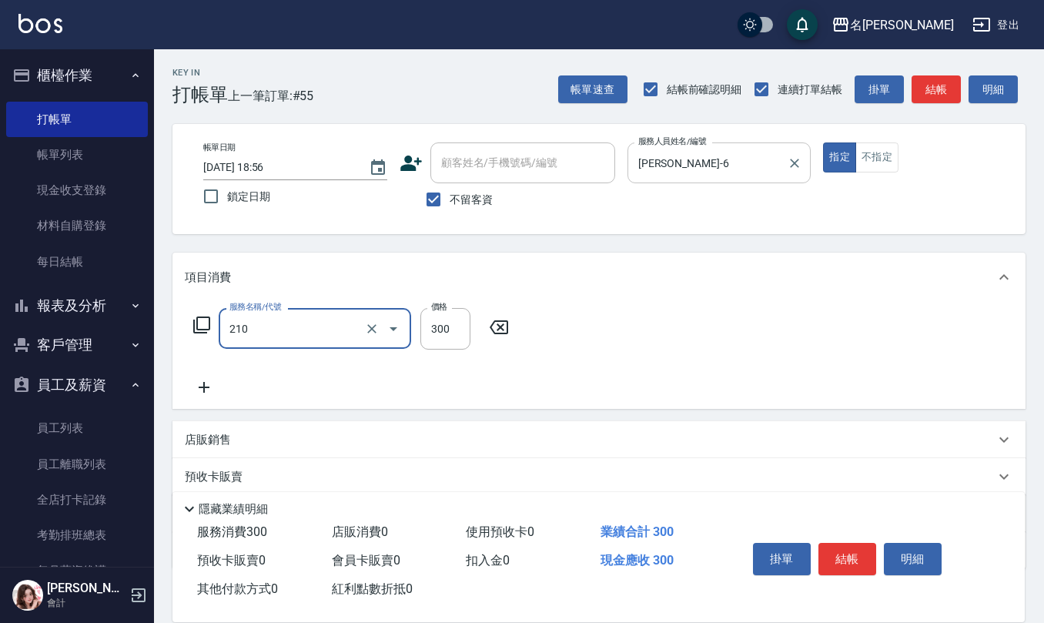
type input "歐娜洗髮精(210)"
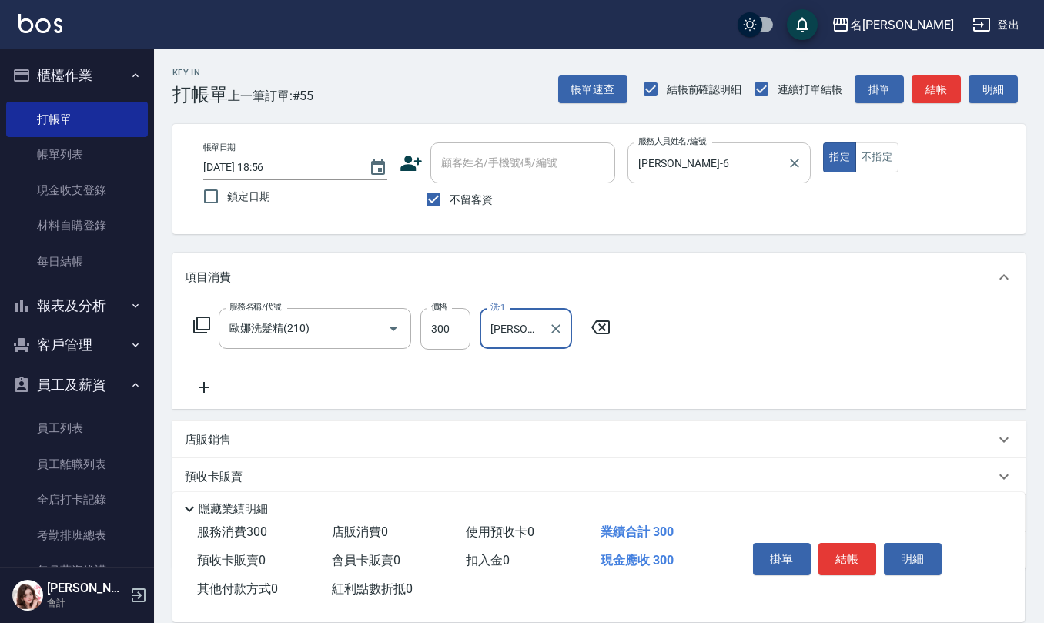
type input "[PERSON_NAME]-32"
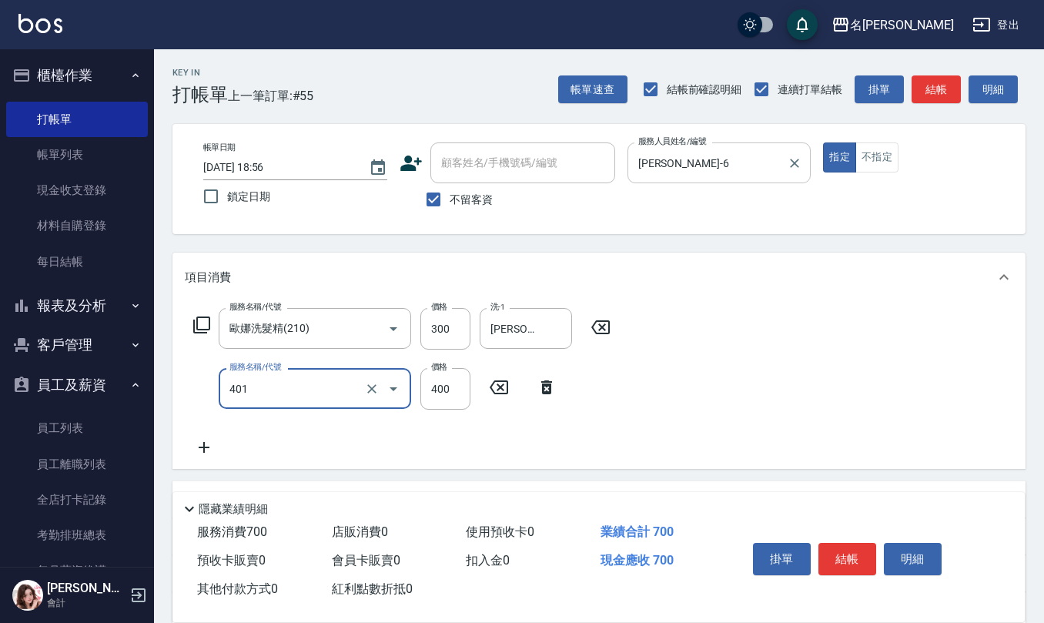
type input "剪髮(401)"
type input "350"
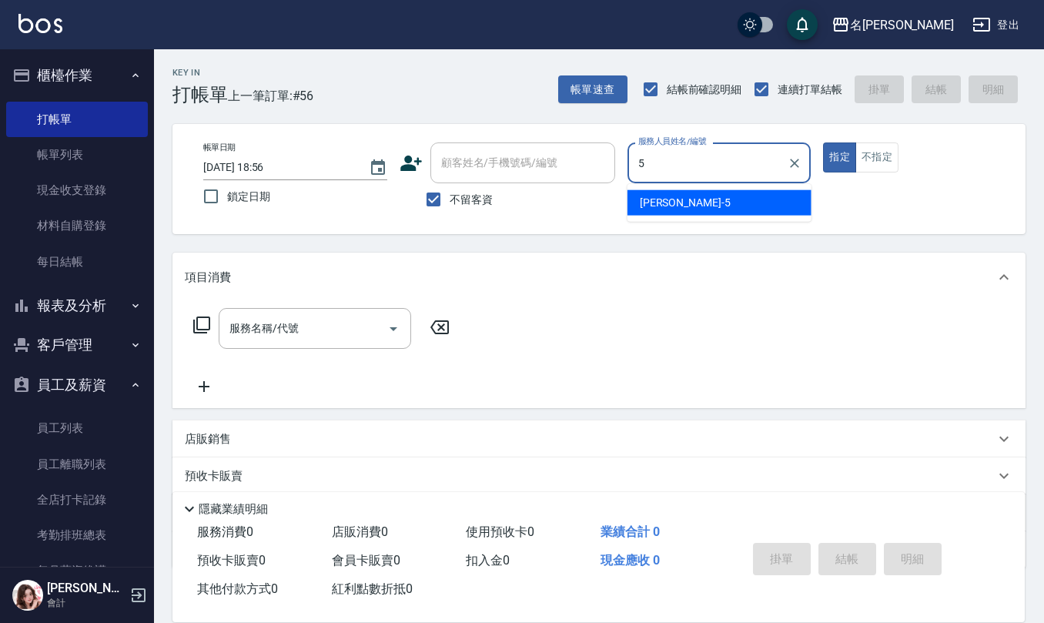
type input "[PERSON_NAME]5"
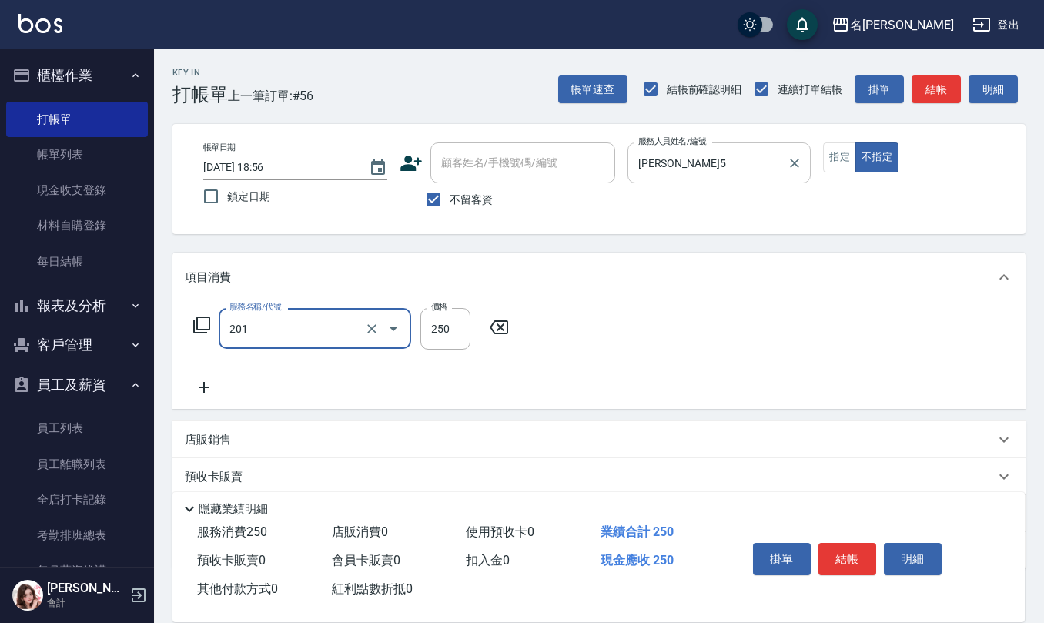
type input "洗髮(201)"
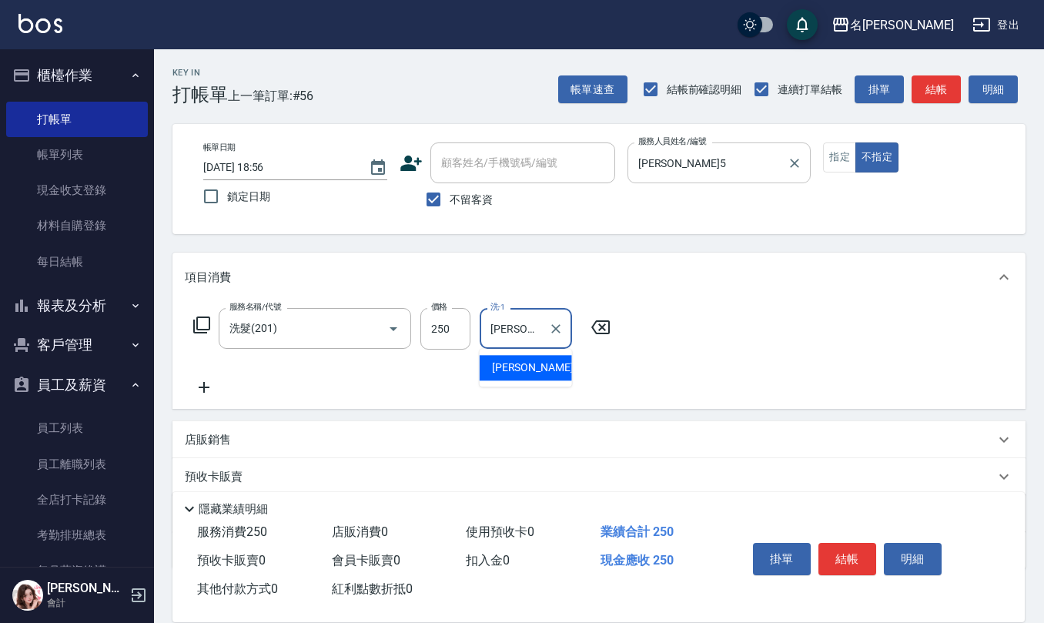
type input "[PERSON_NAME]5"
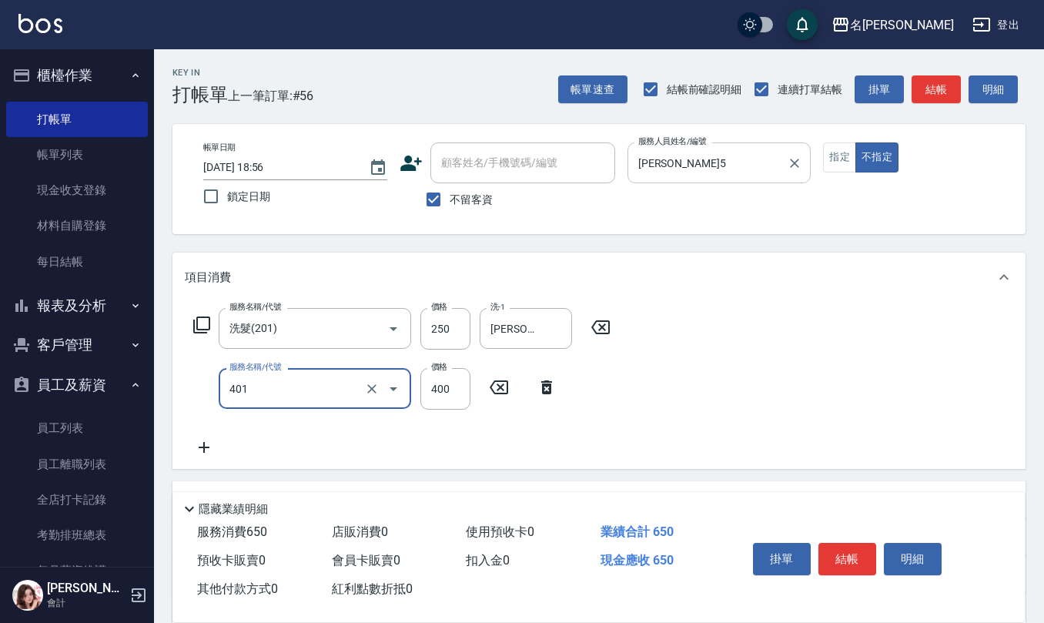
type input "剪髮(401)"
type input "200"
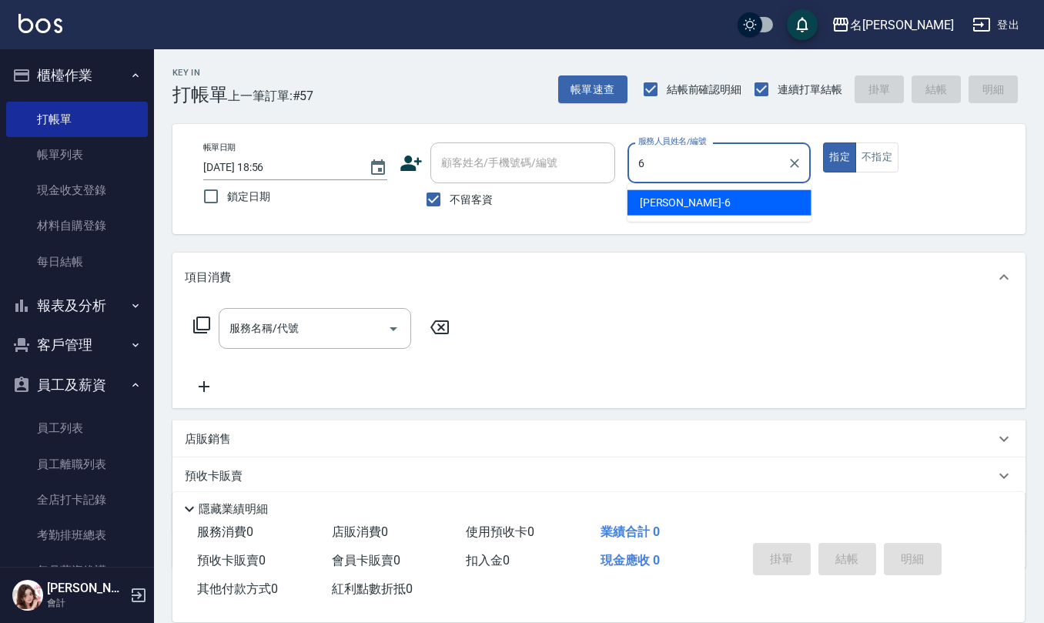
type input "[PERSON_NAME]-6"
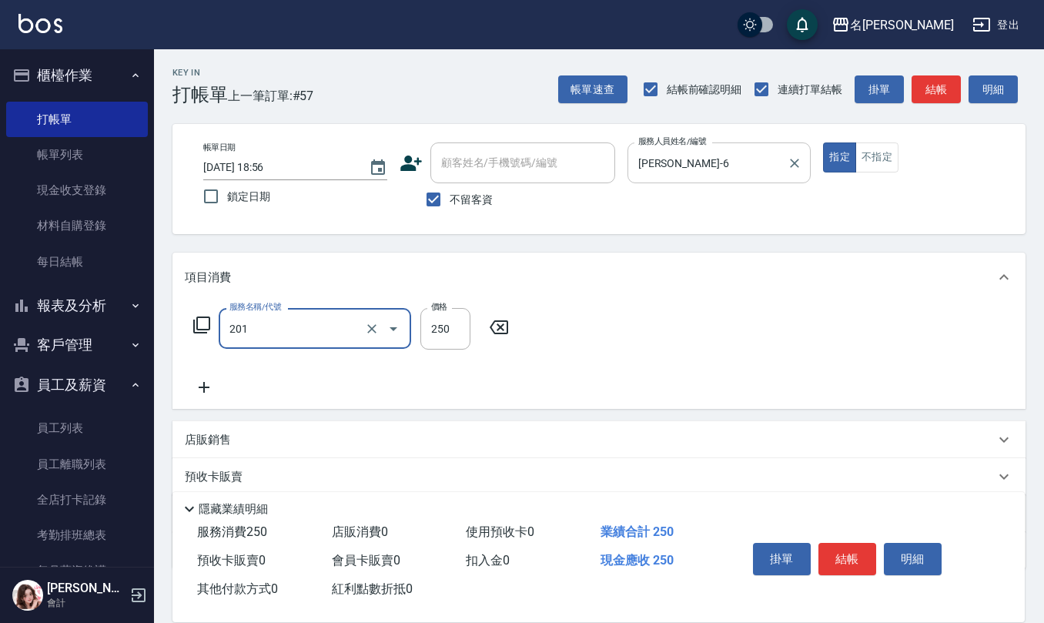
type input "洗髮(201)"
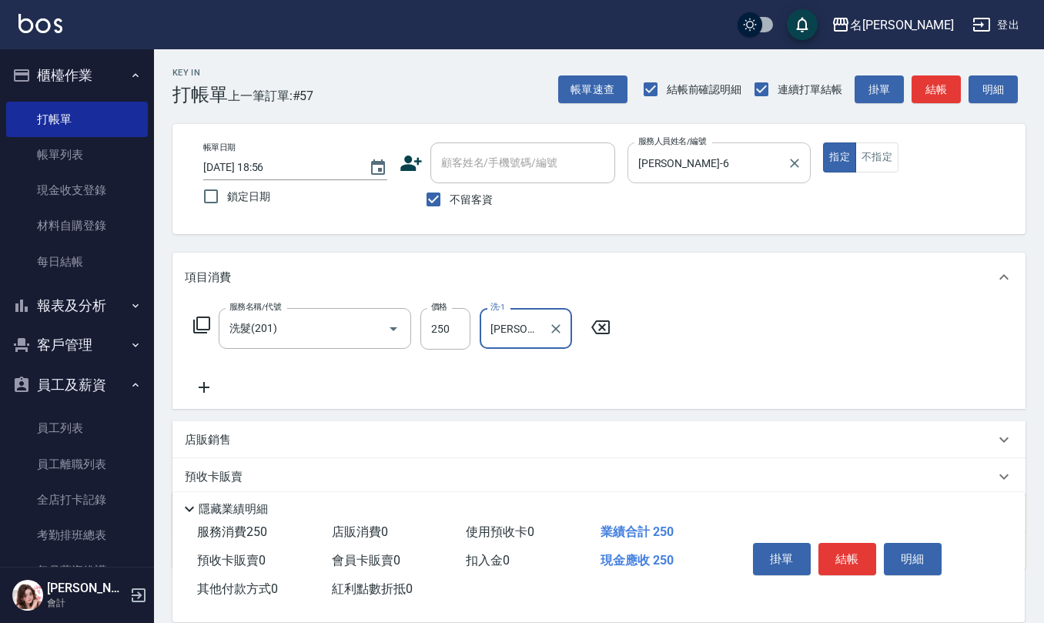
type input "[PERSON_NAME]-28"
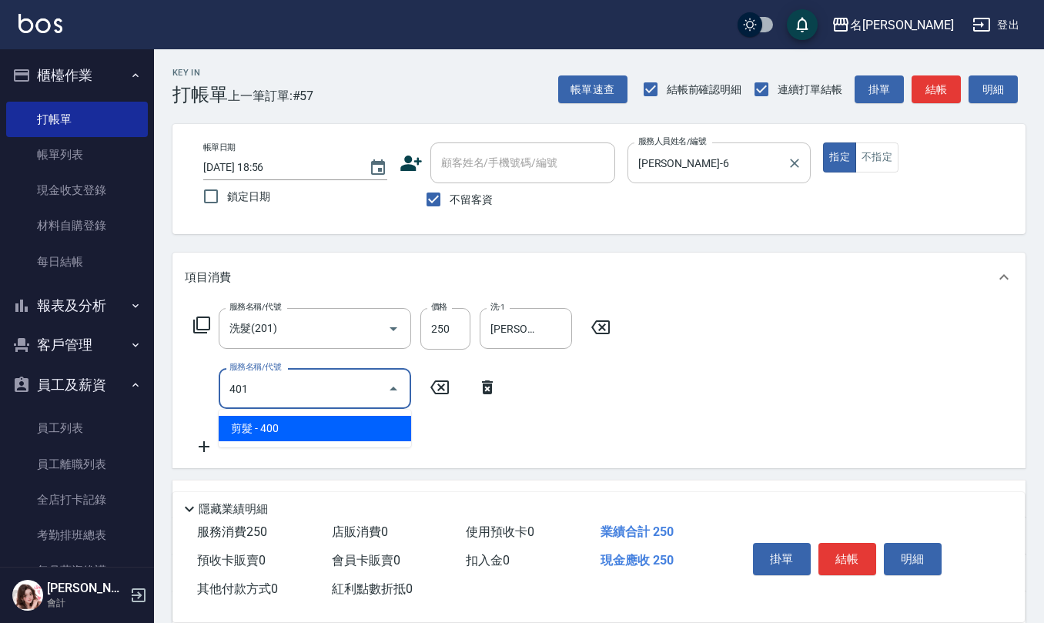
type input "剪髮(401)"
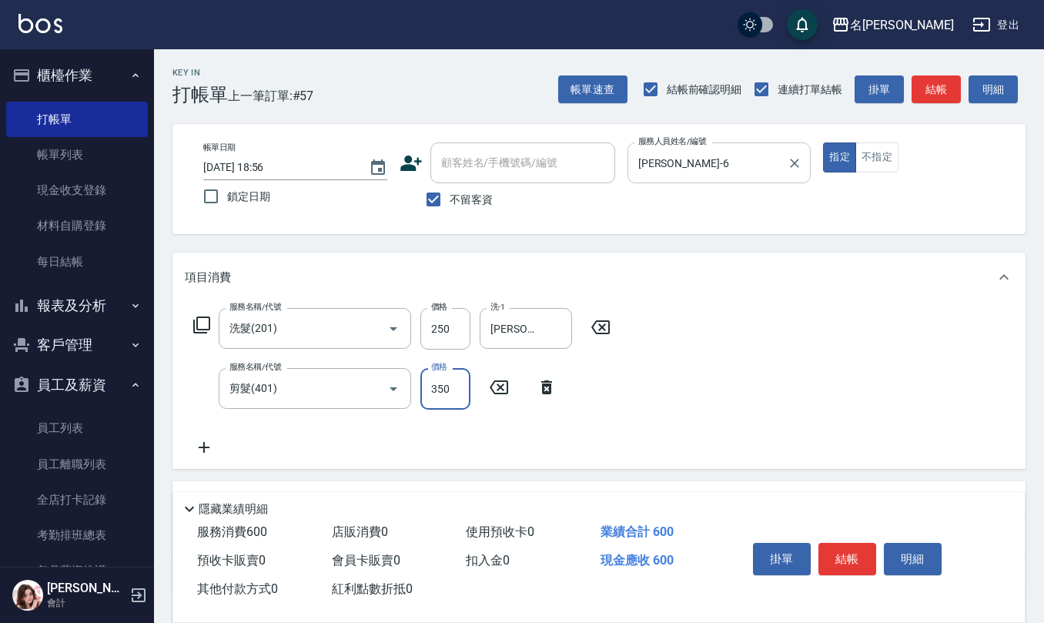
type input "350"
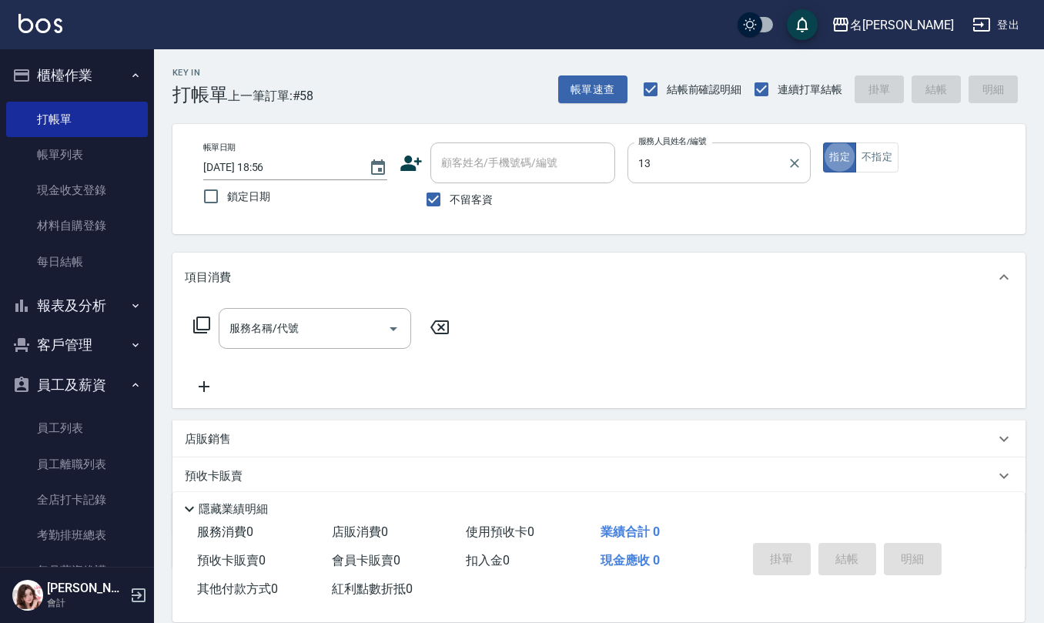
type input "[PERSON_NAME]-13"
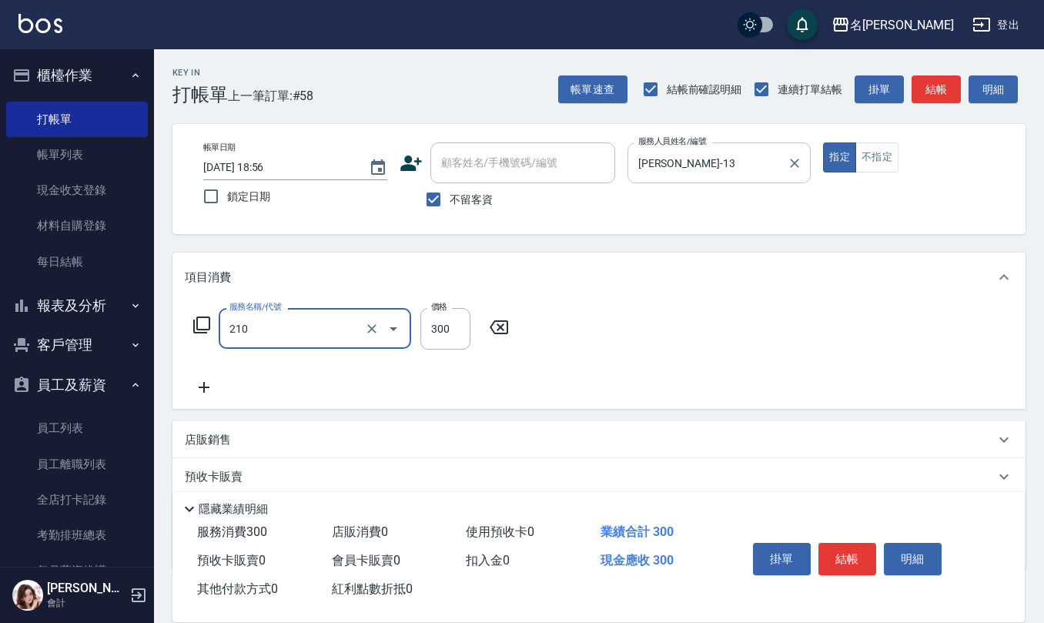
type input "歐娜洗髮精(210)"
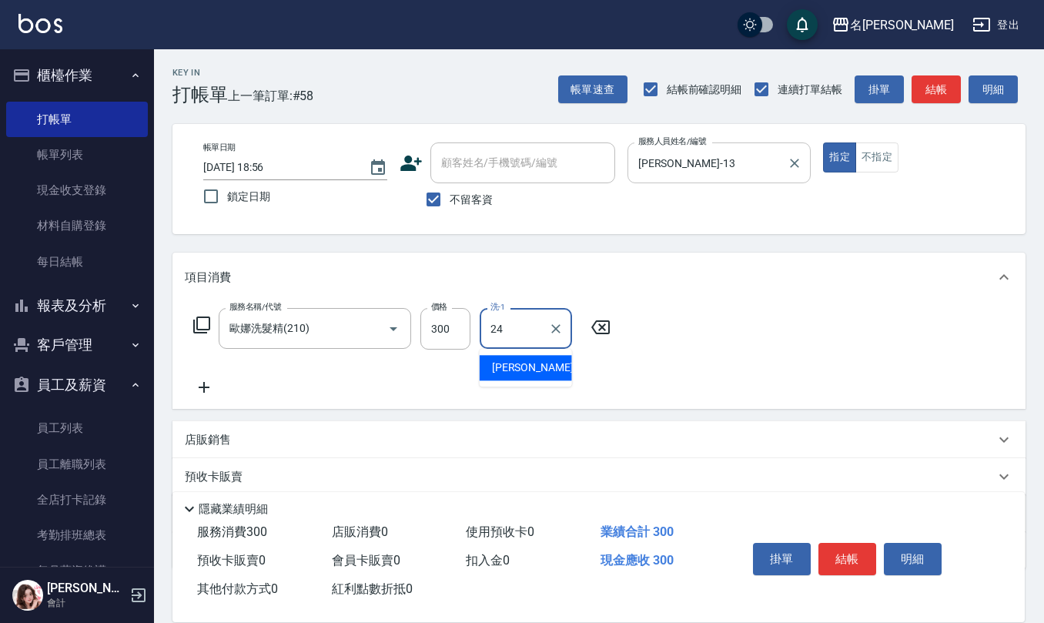
type input "[PERSON_NAME]-24"
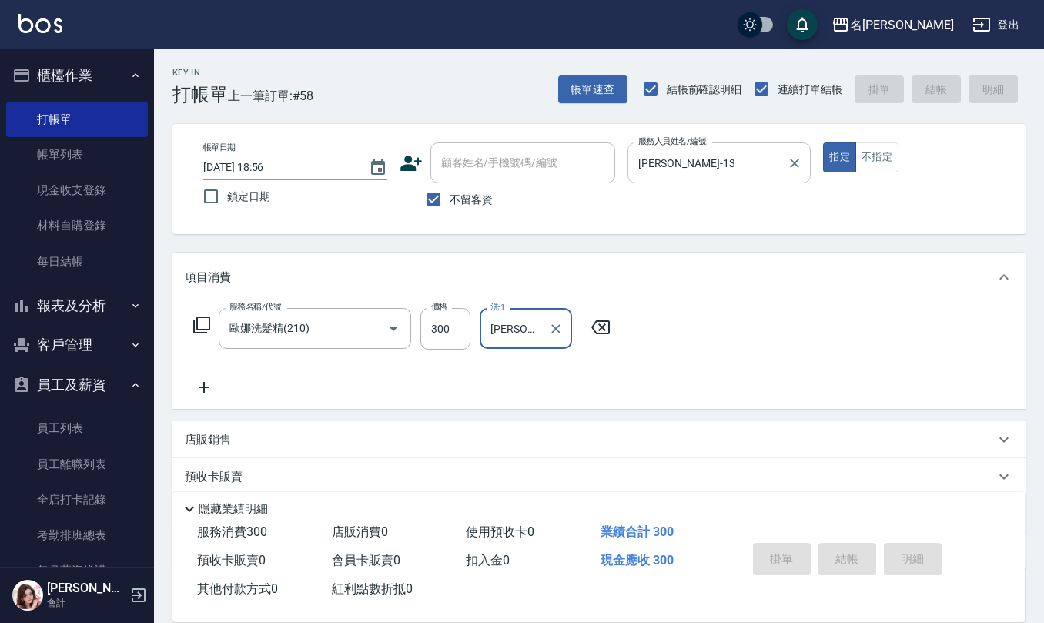
type input "[DATE] 18:57"
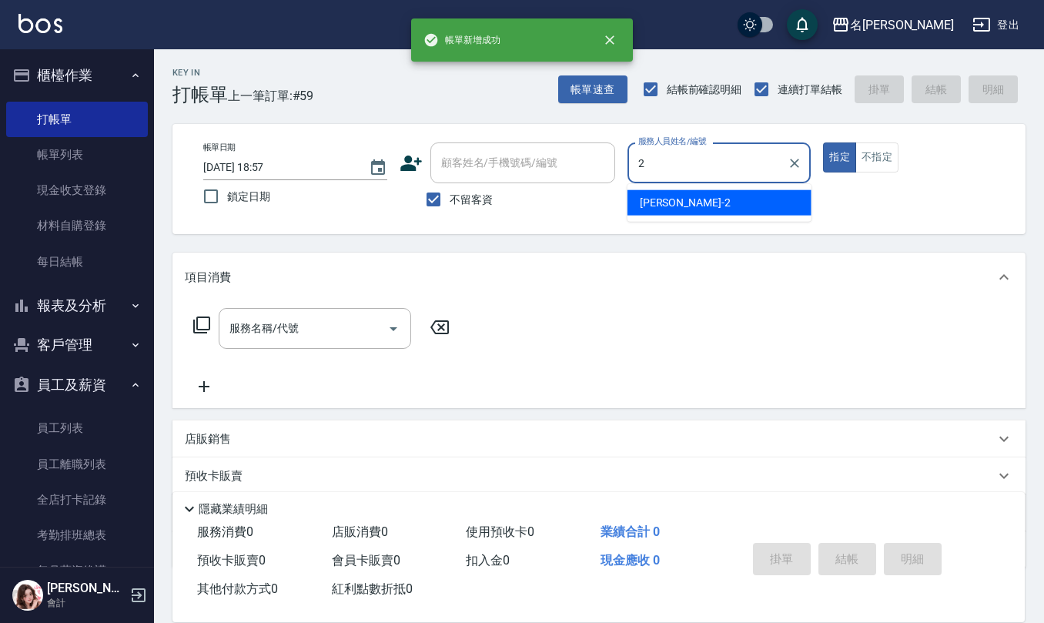
type input "[PERSON_NAME]-2"
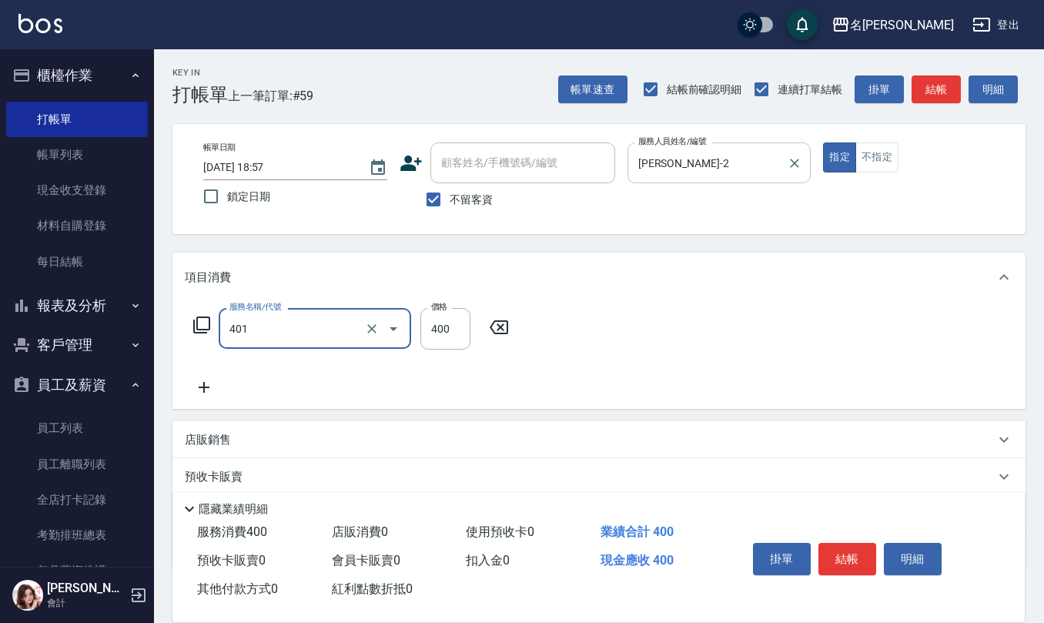
type input "剪髮(401)"
type input "350"
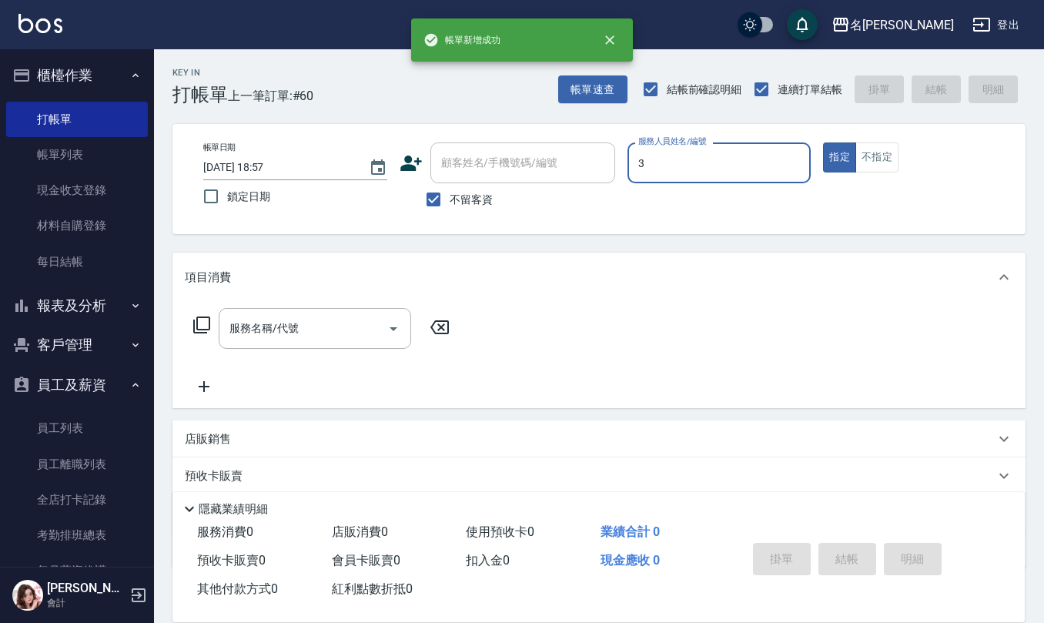
type input "[PERSON_NAME]-3"
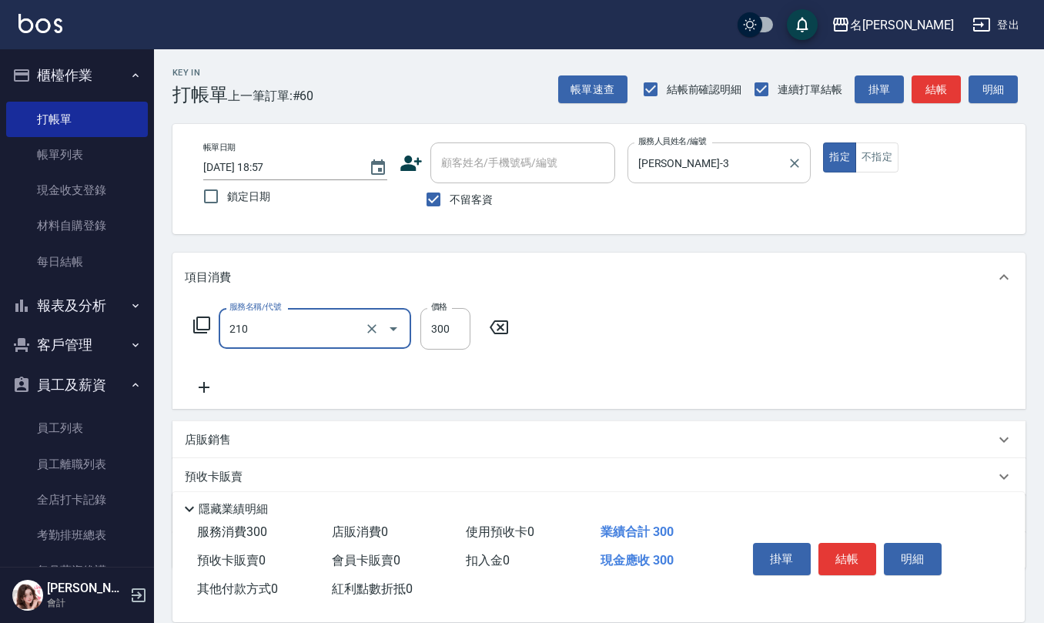
type input "歐娜洗髮精(210)"
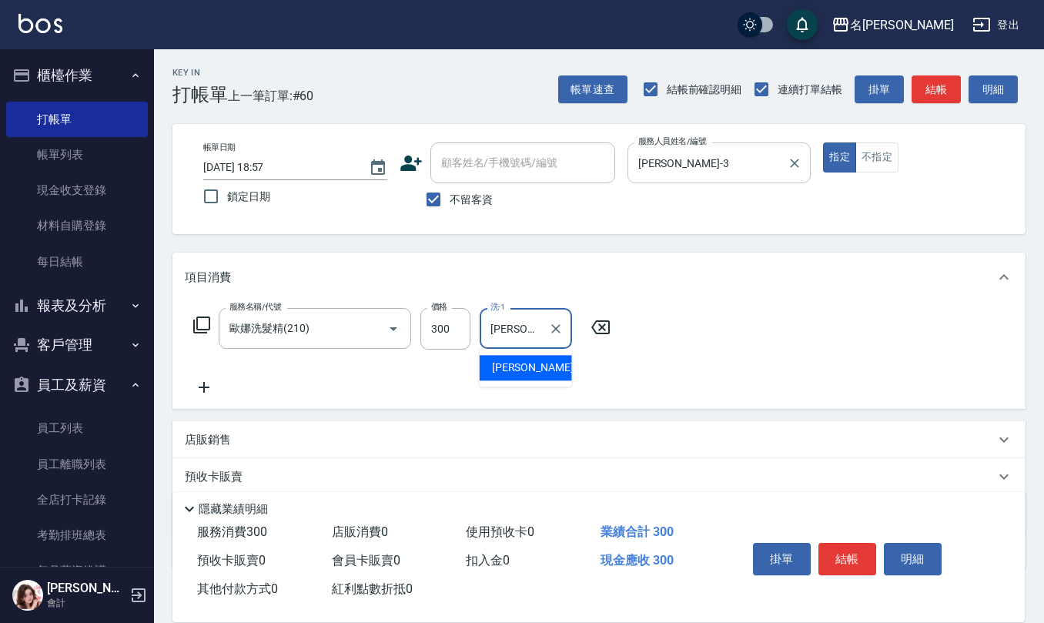
type input "[PERSON_NAME]-20"
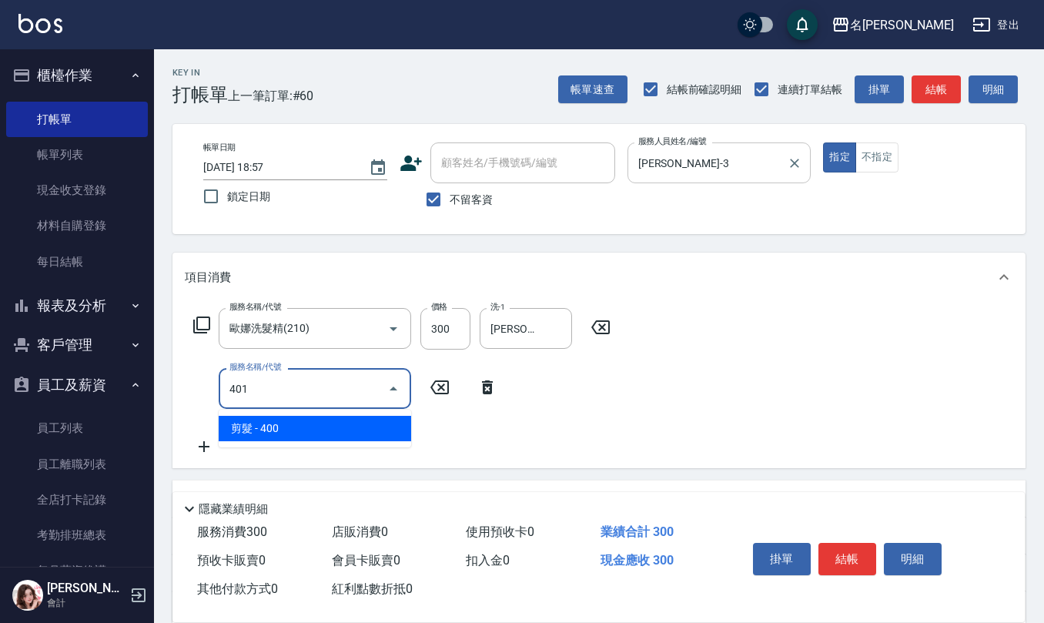
type input "剪髮(401)"
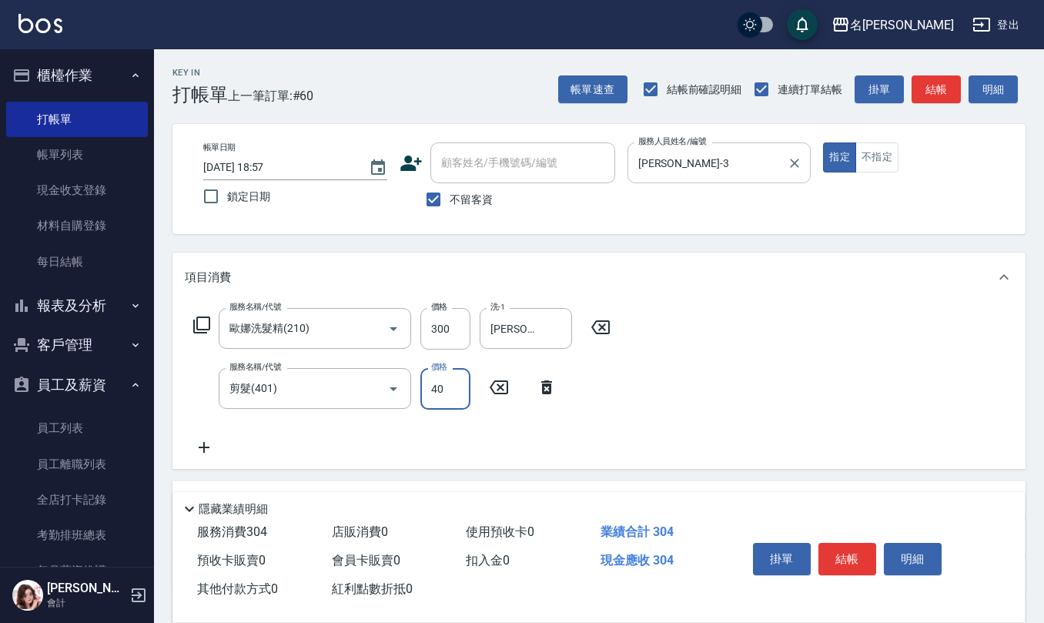
type input "400"
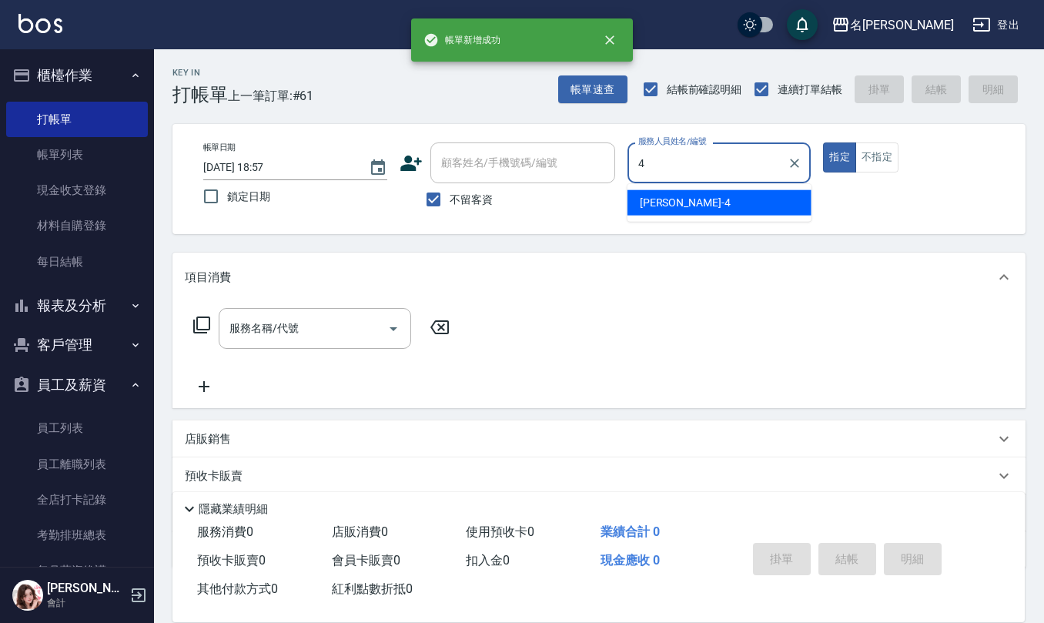
type input "[PERSON_NAME]-4"
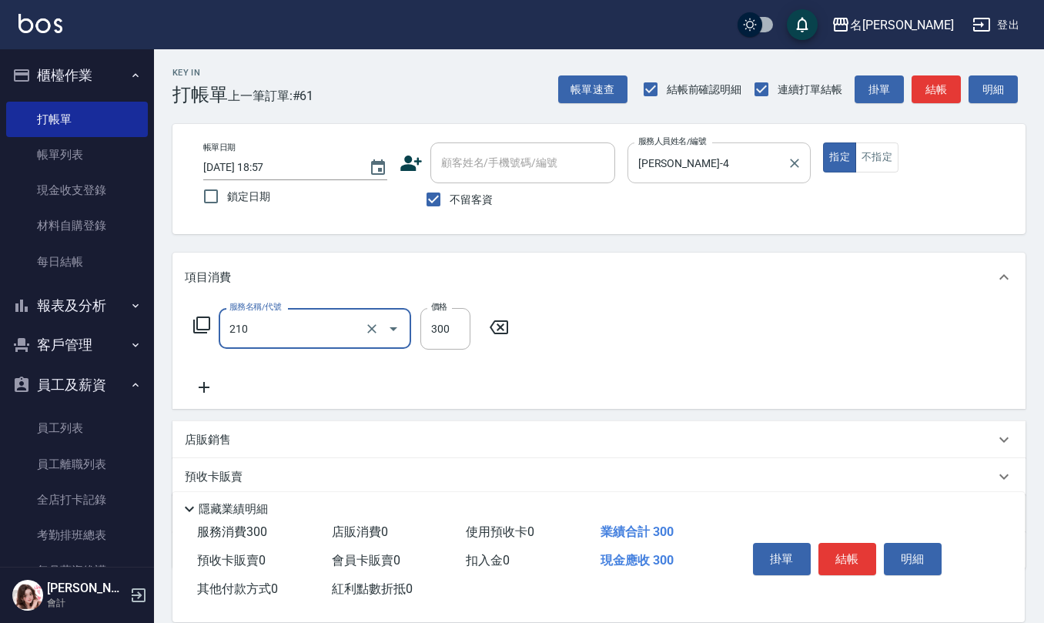
type input "歐娜洗髮精(210)"
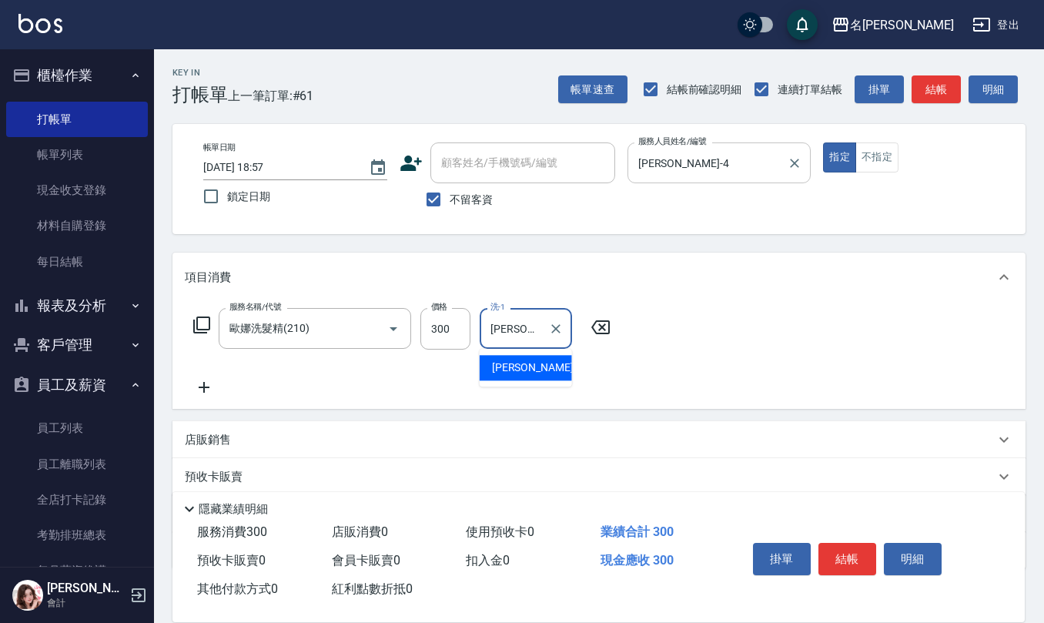
type input "[PERSON_NAME]-23"
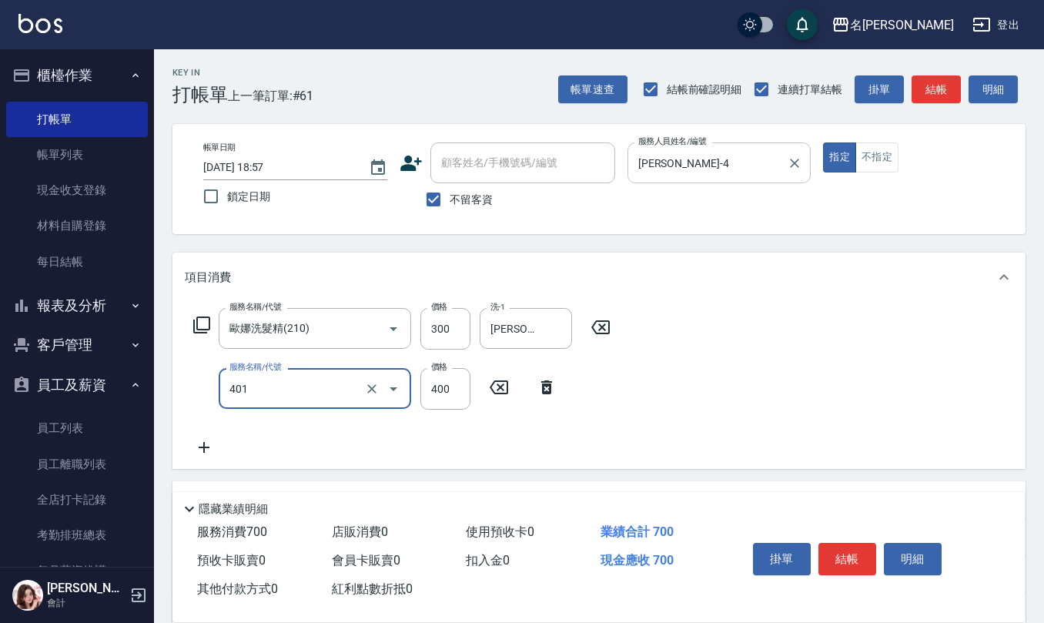
type input "剪髮(401)"
type input "450"
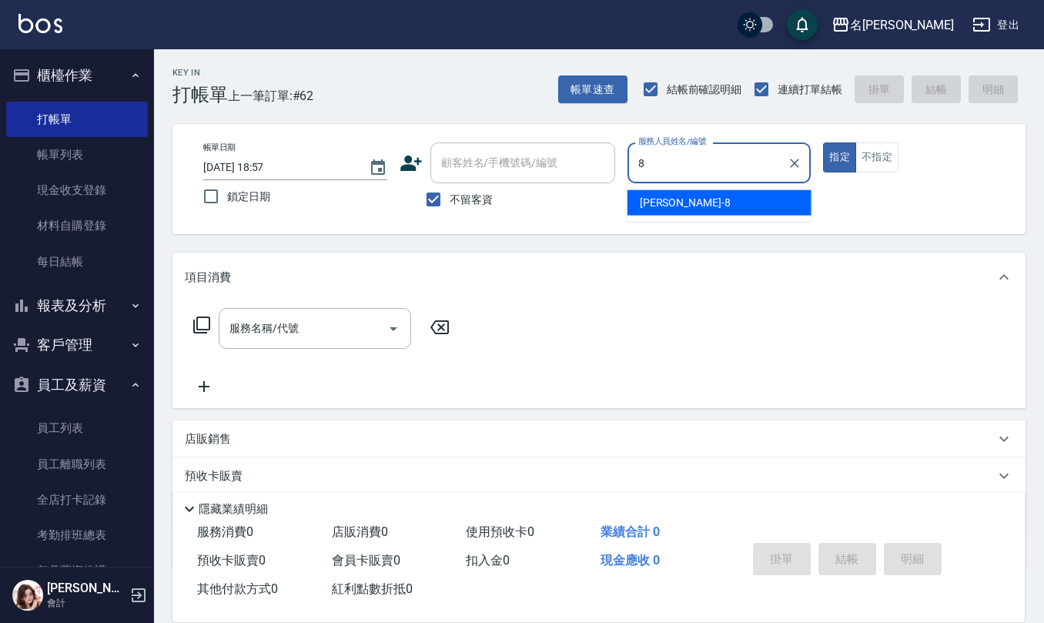
type input "[PERSON_NAME]-8"
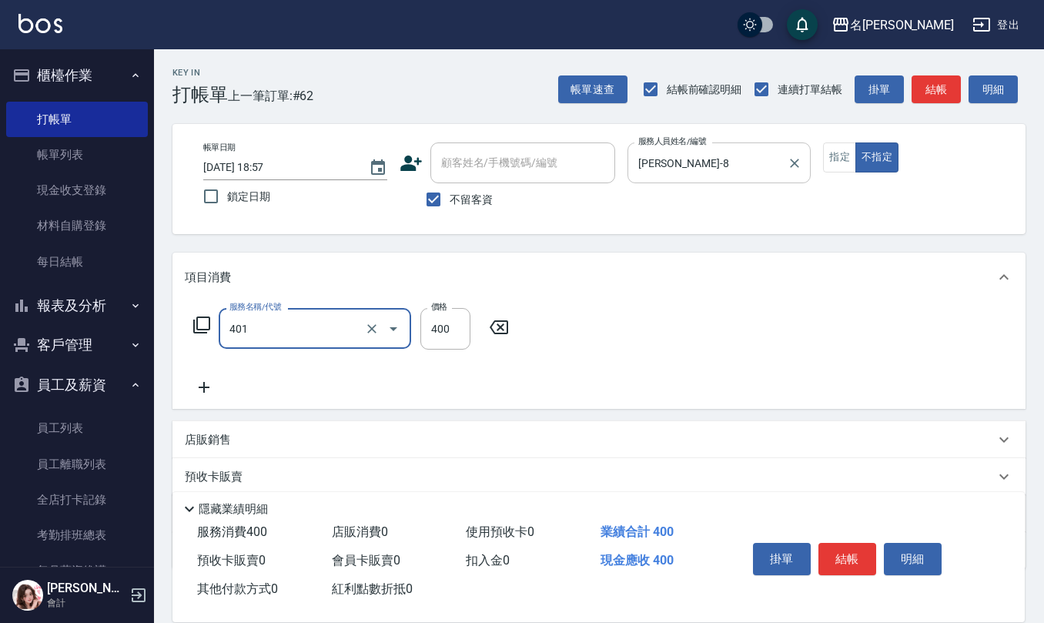
type input "剪髮(401)"
type input "150"
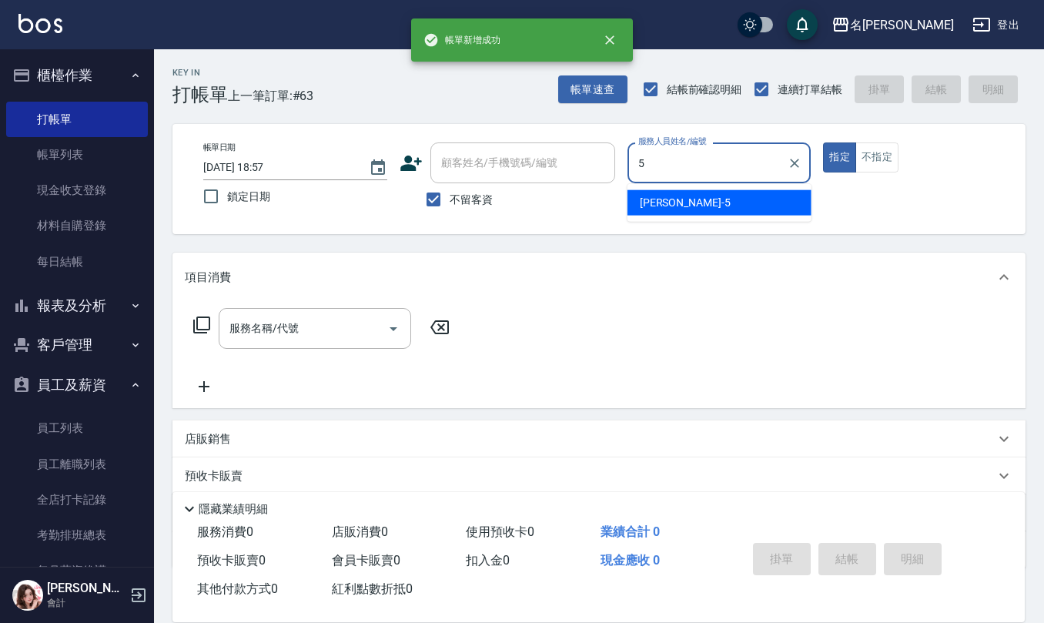
type input "[PERSON_NAME]5"
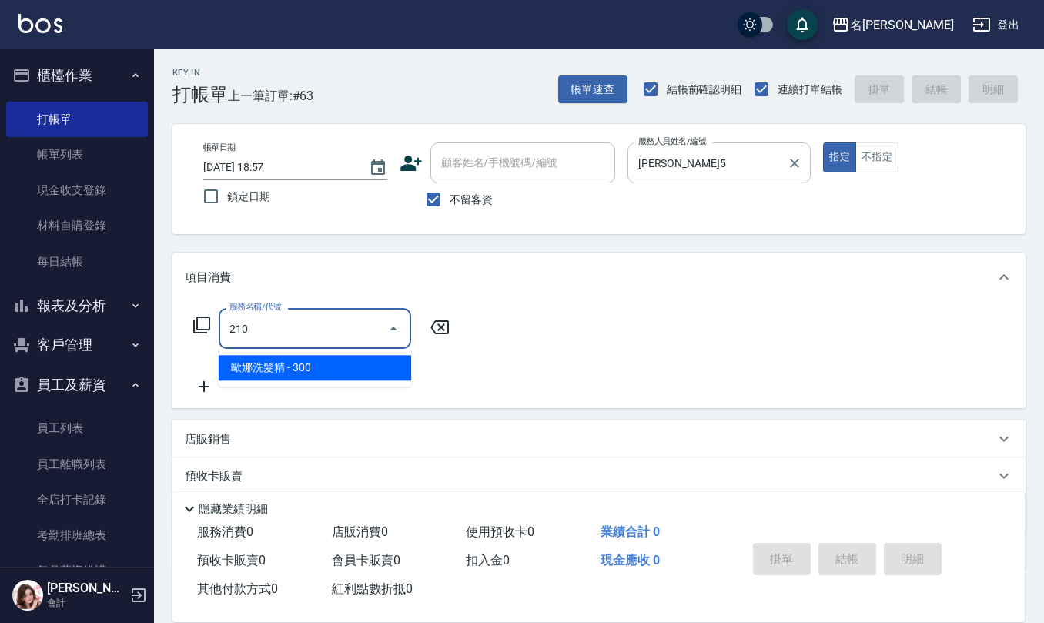
type input "歐娜洗髮精(210)"
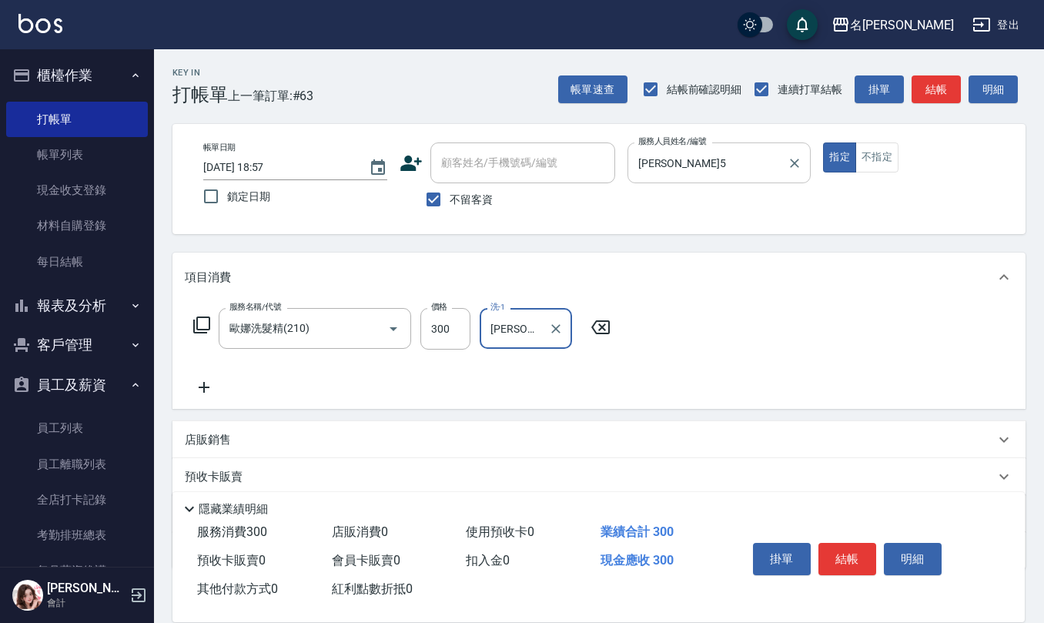
type input "[PERSON_NAME]5"
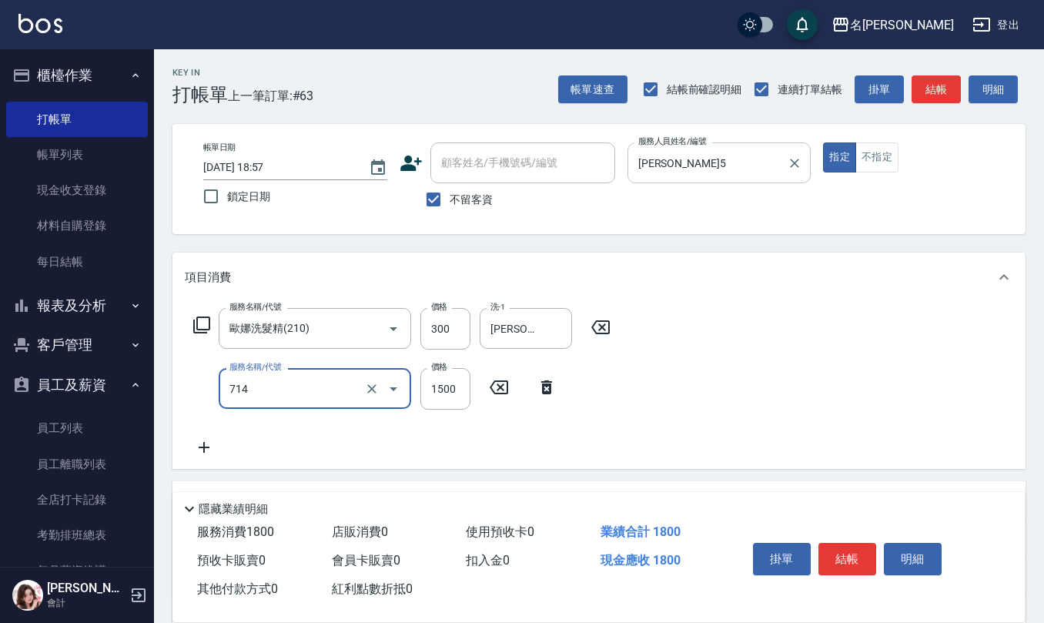
type input "馬丁尼消光護髮1500(714)"
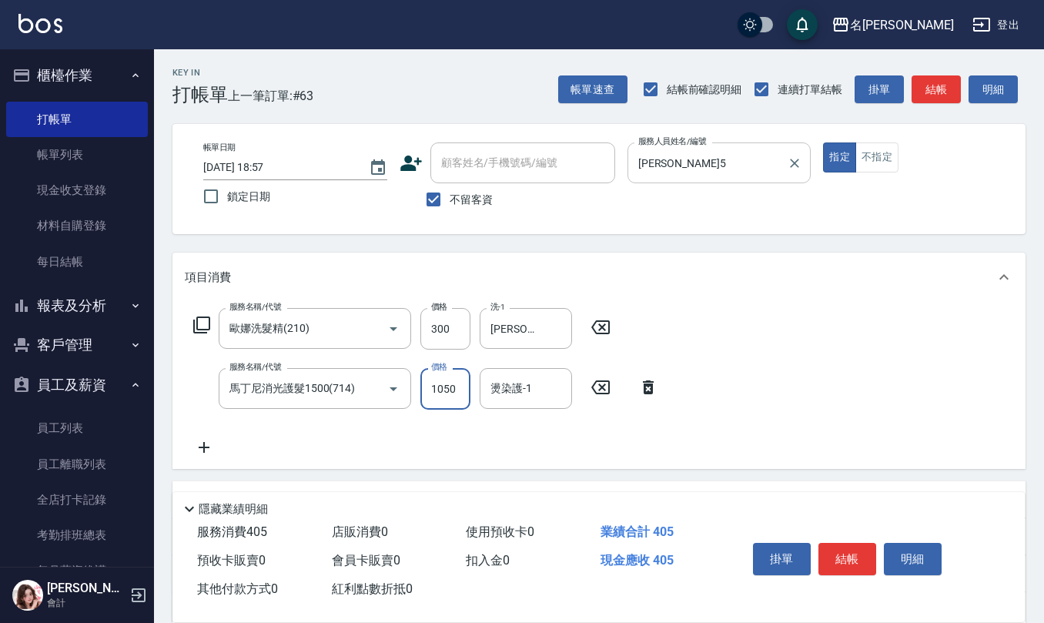
type input "1050"
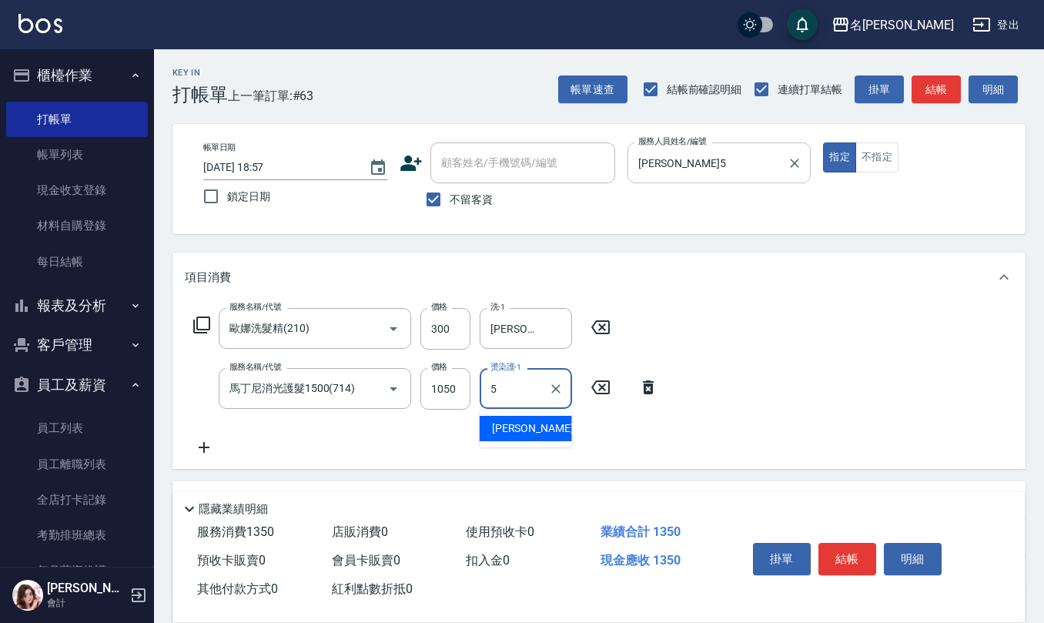
type input "[PERSON_NAME]5"
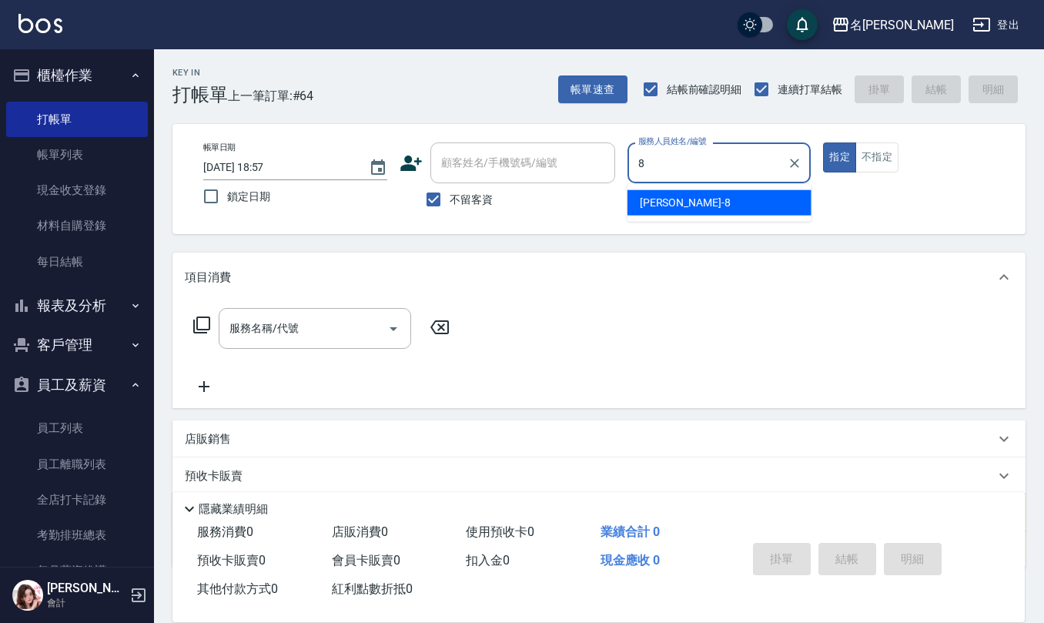
type input "[PERSON_NAME]-8"
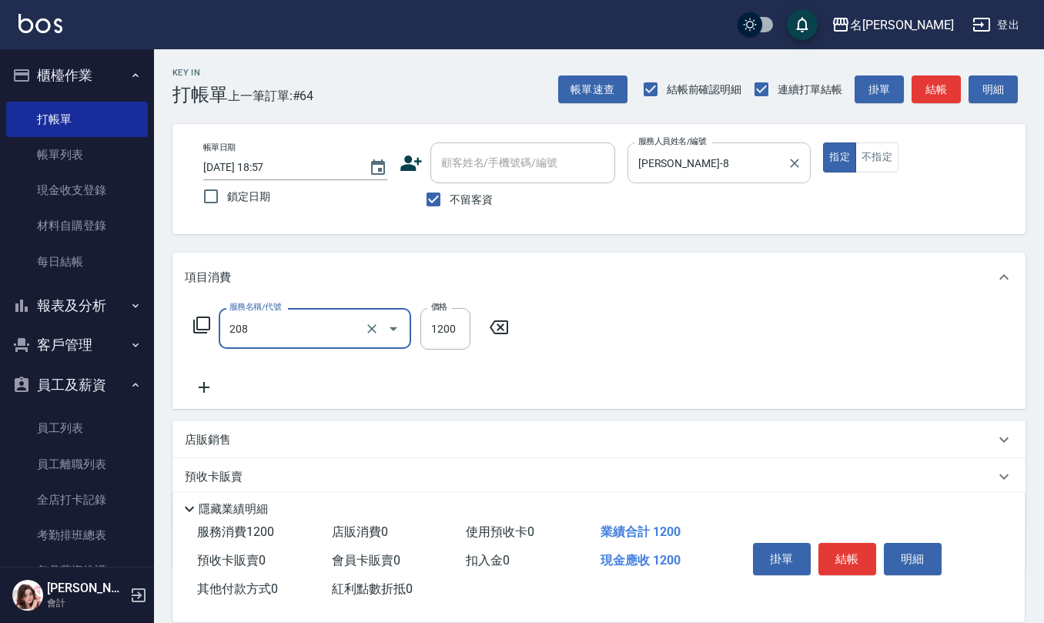
type input "深層洗(208)"
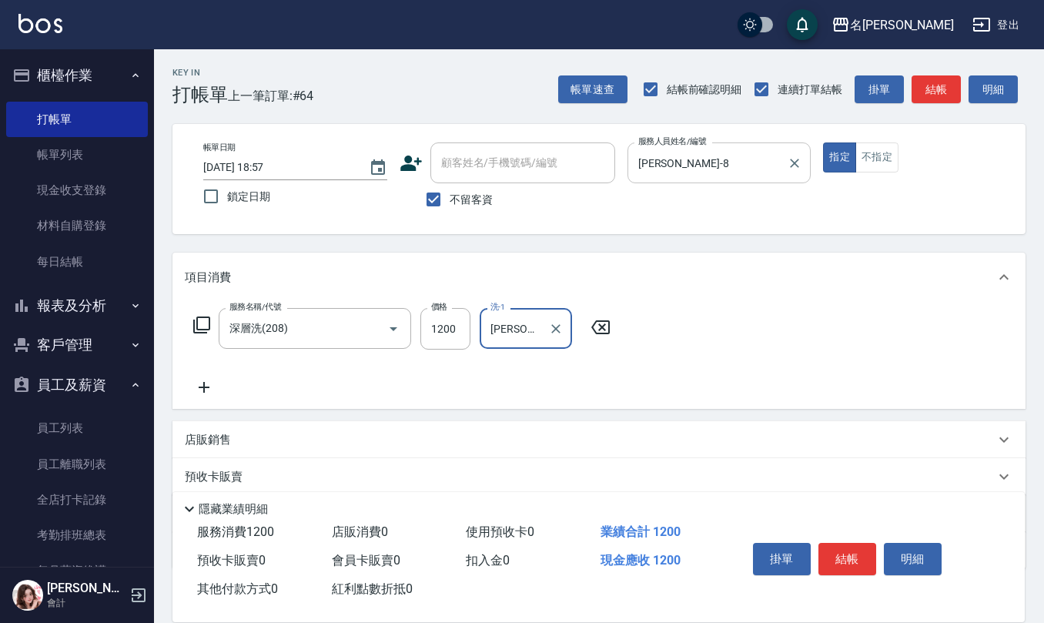
type input "[PERSON_NAME]-20"
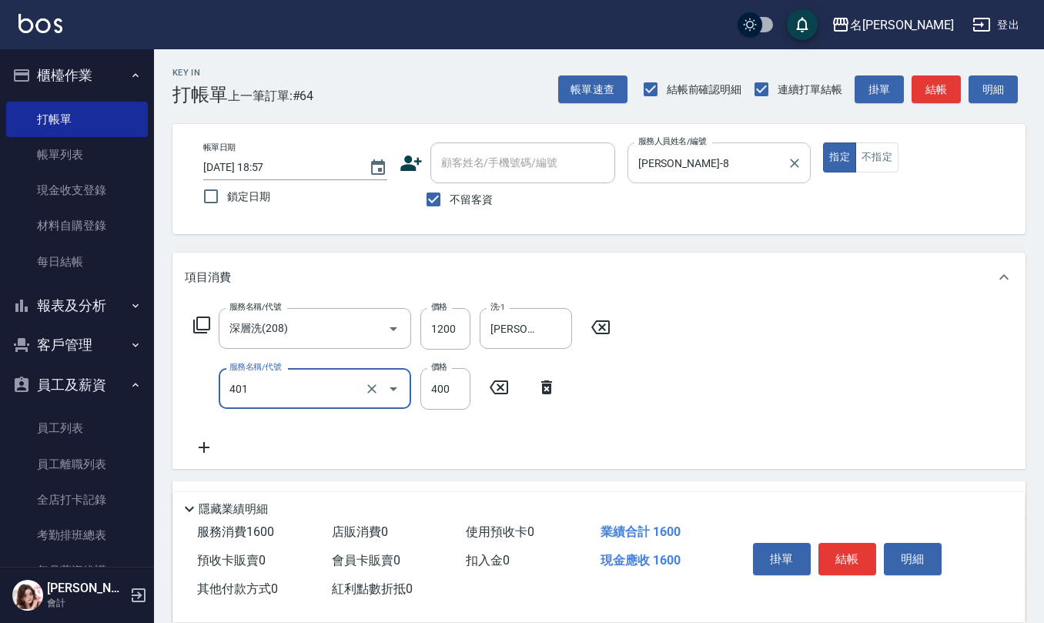
type input "剪髮(401)"
type input "400"
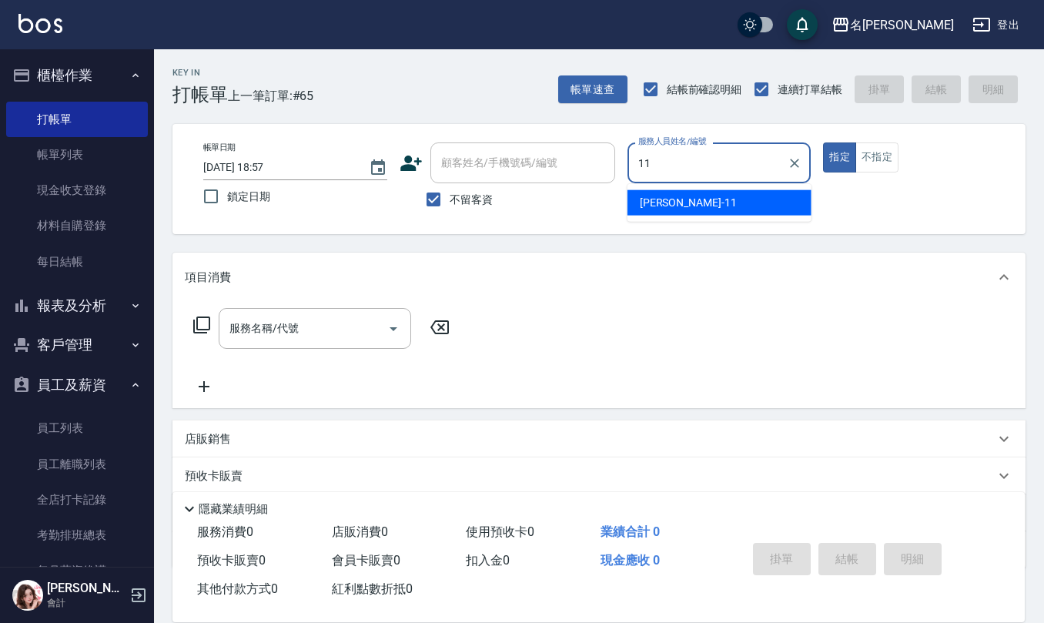
type input "[PERSON_NAME]橙-11"
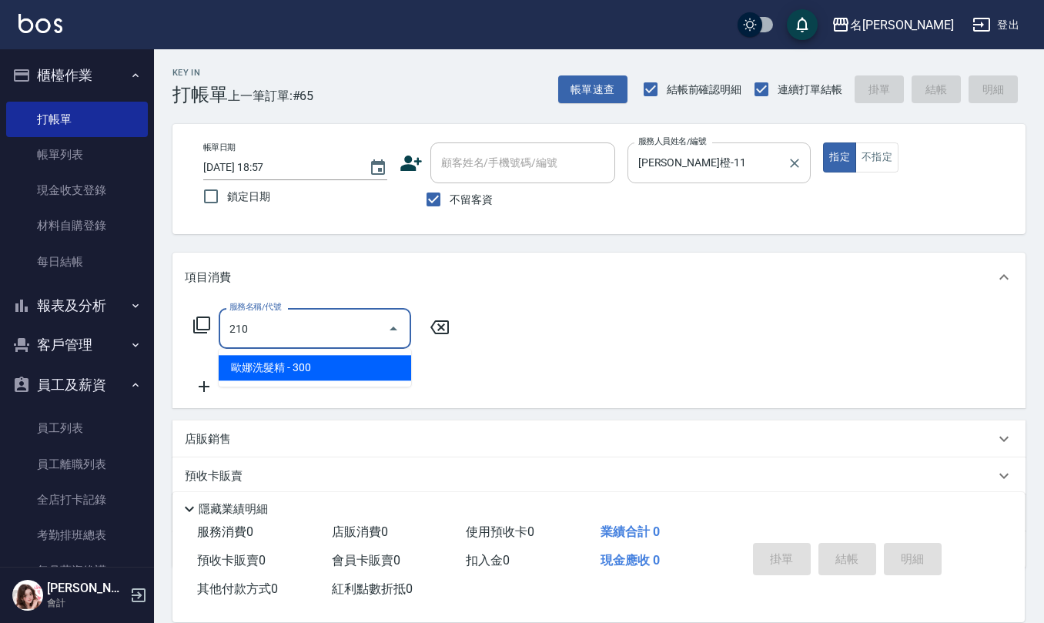
type input "歐娜洗髮精(210)"
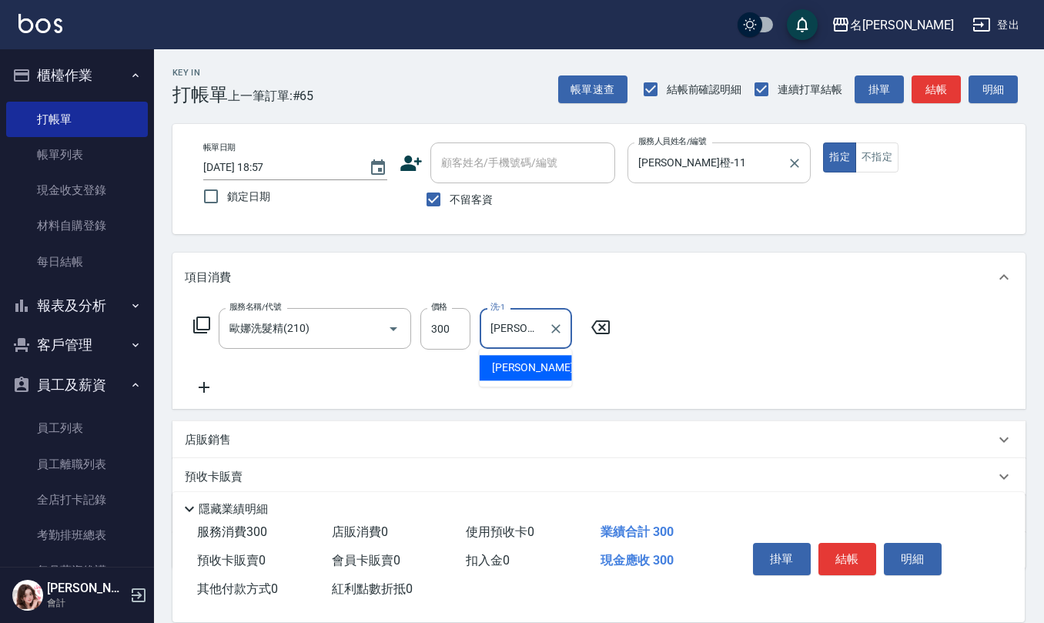
type input "[PERSON_NAME]橙-11"
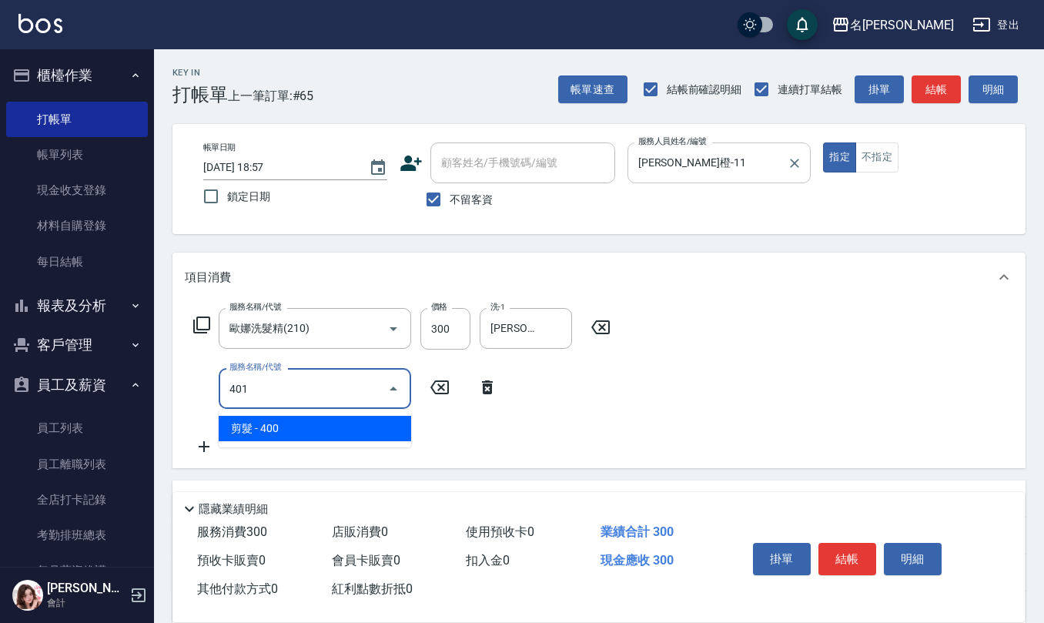
type input "剪髮(401)"
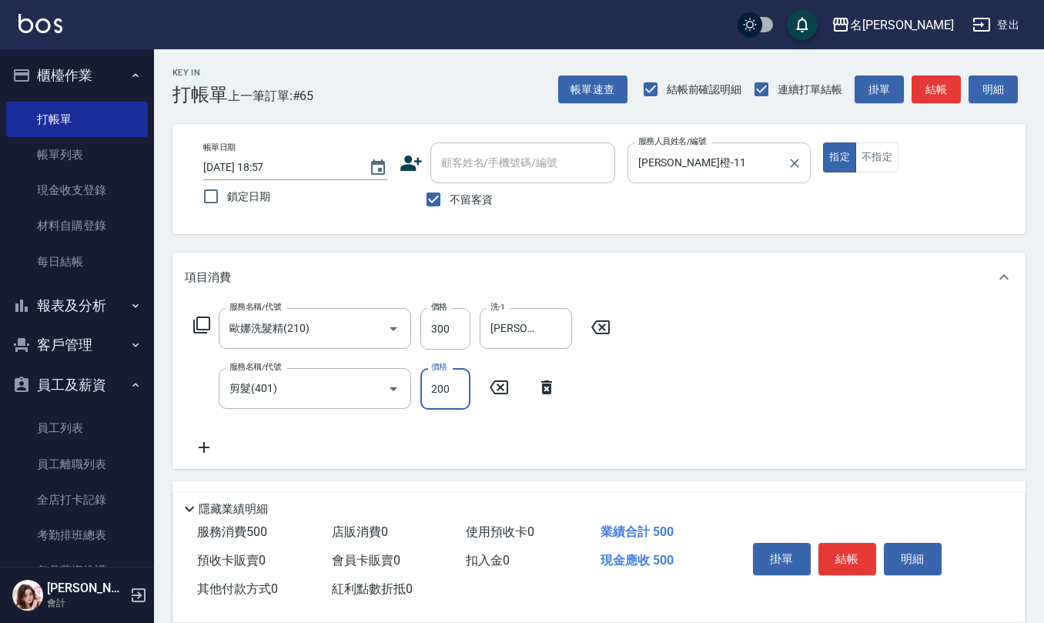
type input "200"
